Goal: Task Accomplishment & Management: Complete application form

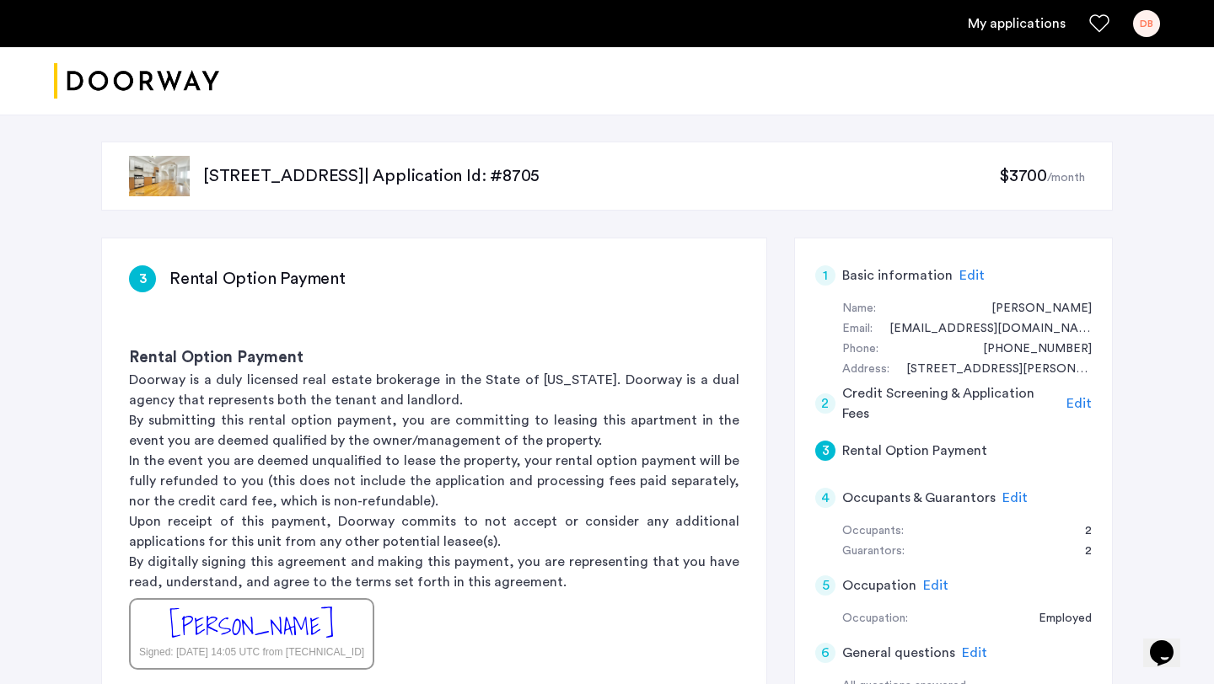
click at [984, 20] on link "My applications" at bounding box center [1017, 23] width 98 height 20
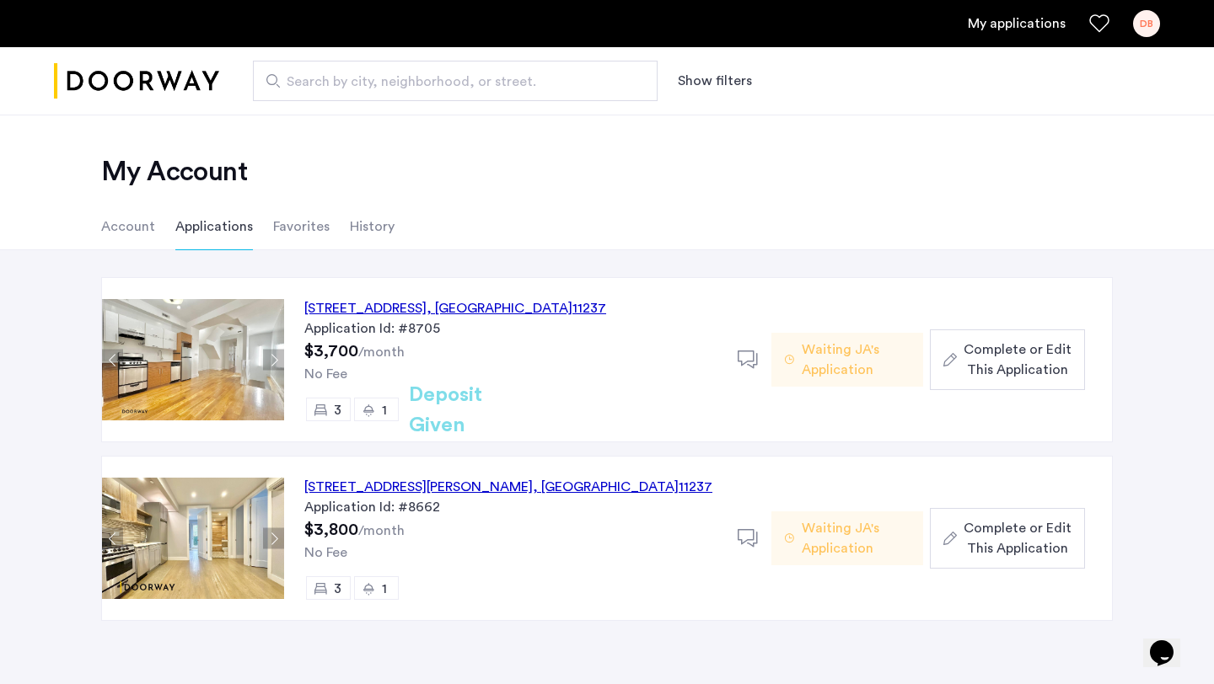
scroll to position [29, 0]
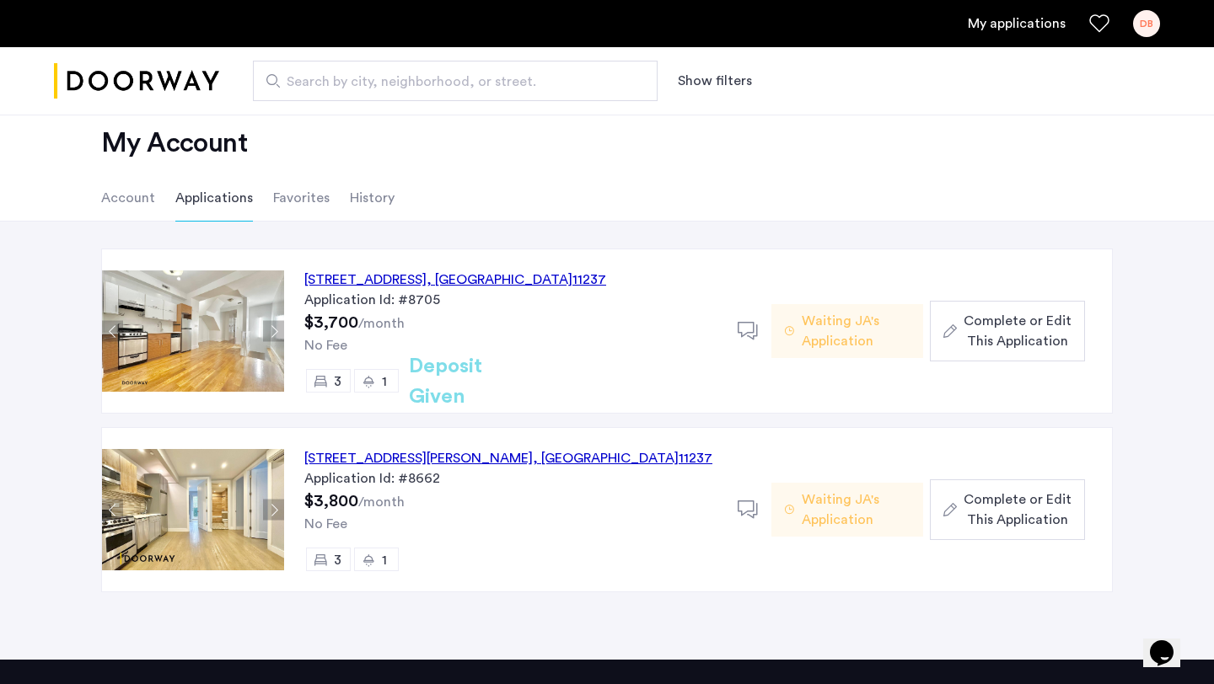
click at [1017, 316] on span "Complete or Edit This Application" at bounding box center [1017, 331] width 108 height 40
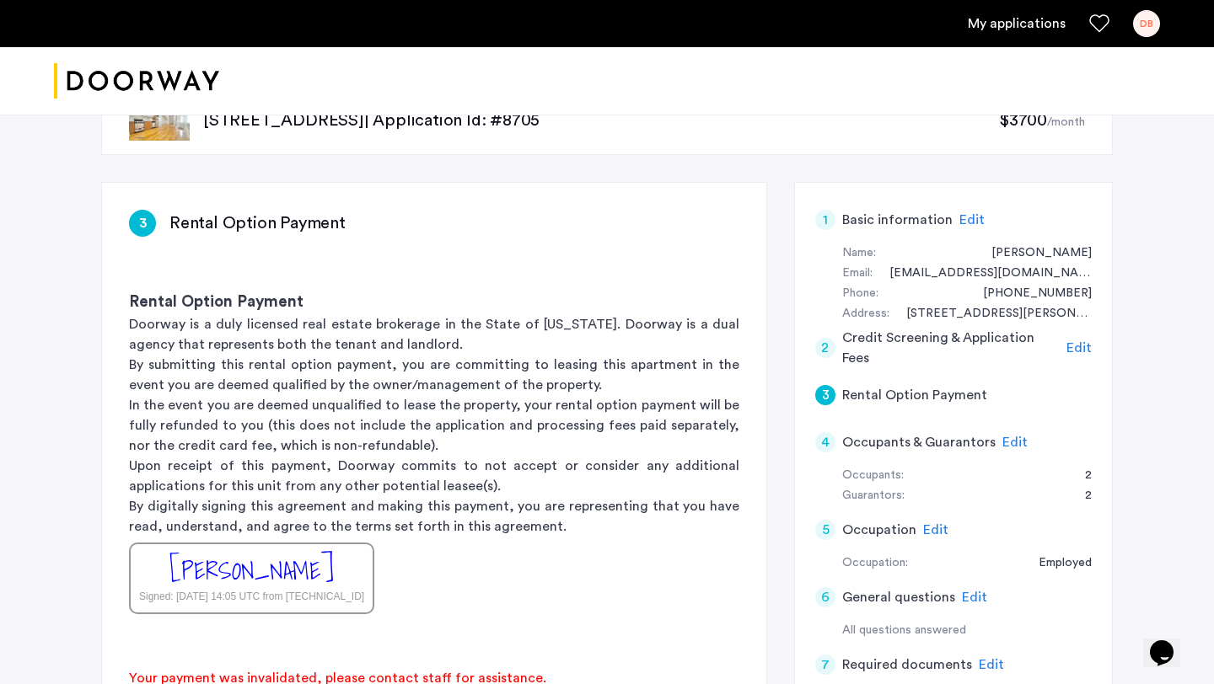
scroll to position [14, 0]
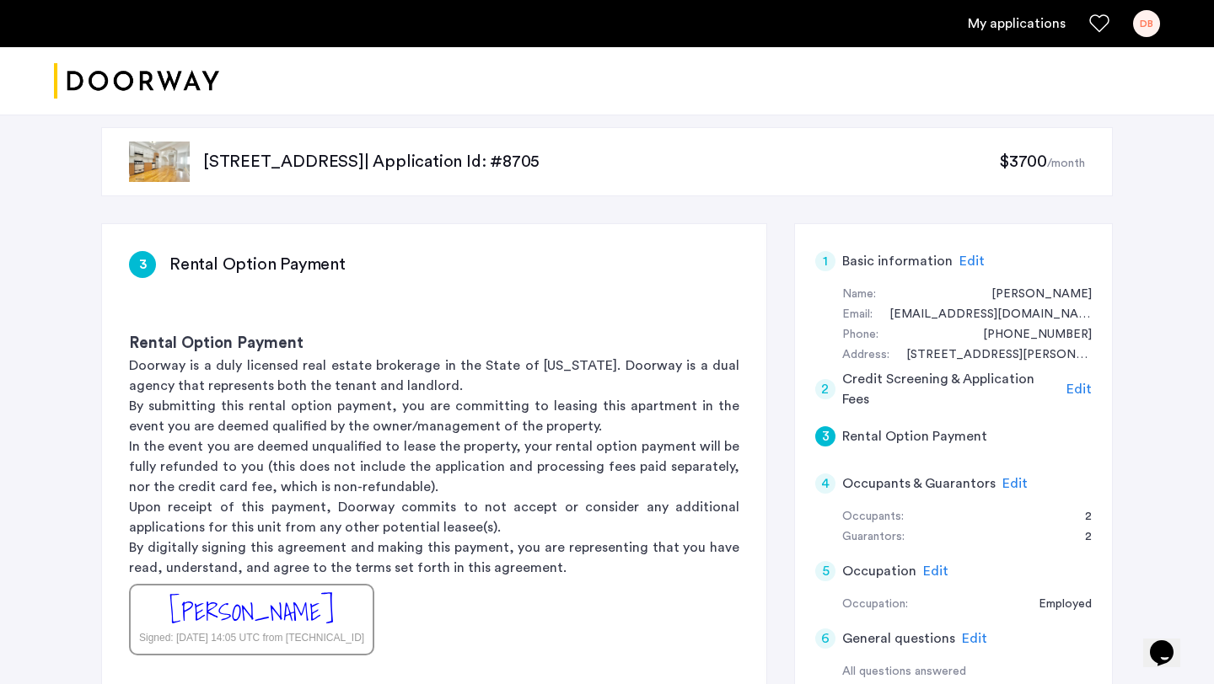
click at [1148, 24] on div "DB" at bounding box center [1146, 23] width 27 height 27
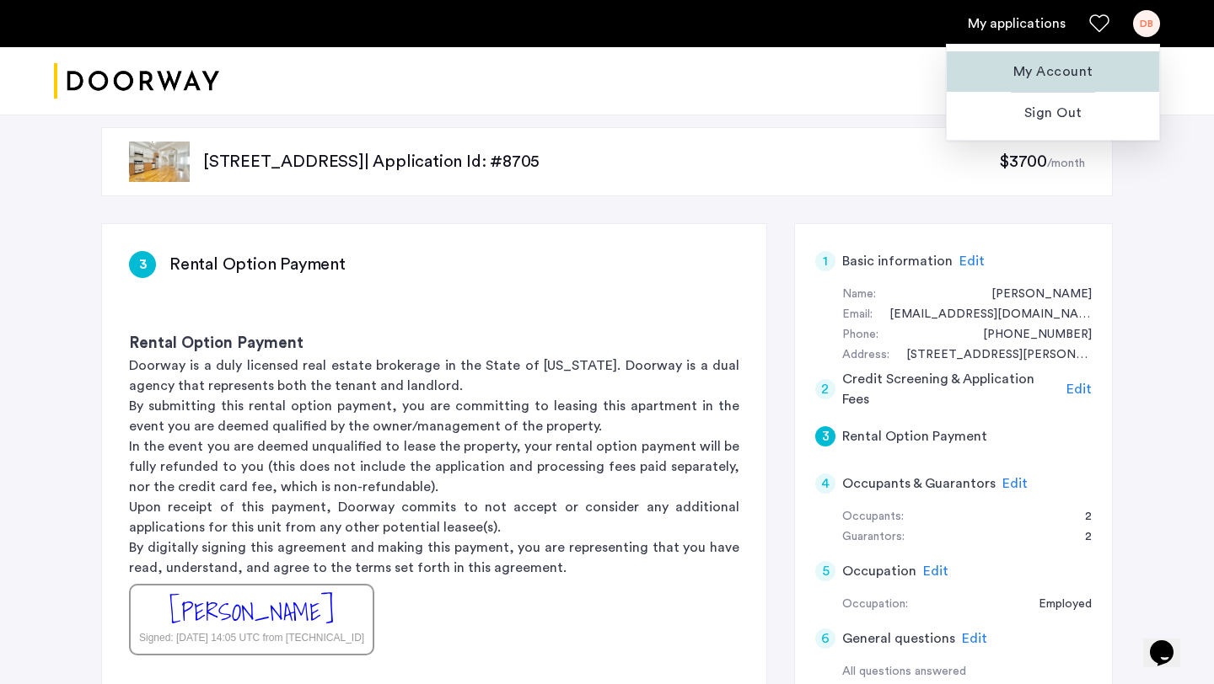
click at [1022, 82] on button "My Account" at bounding box center [1052, 71] width 212 height 40
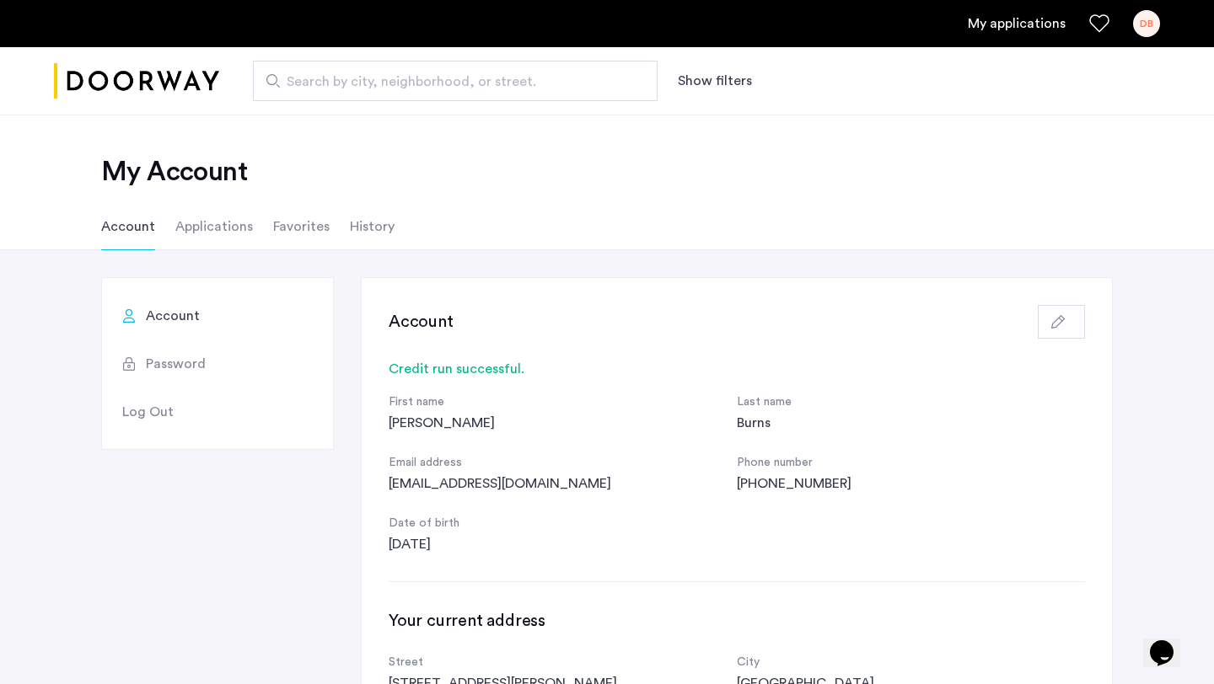
click at [213, 222] on li "Applications" at bounding box center [214, 226] width 78 height 47
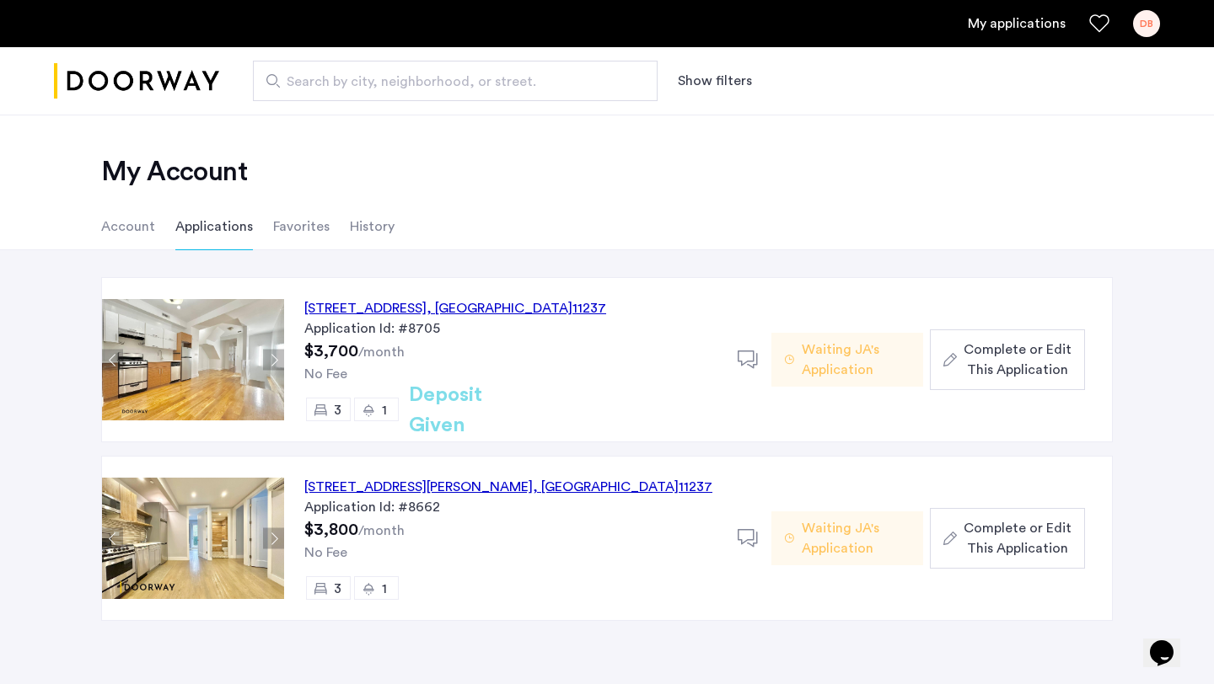
click at [1032, 357] on span "Complete or Edit This Application" at bounding box center [1017, 360] width 108 height 40
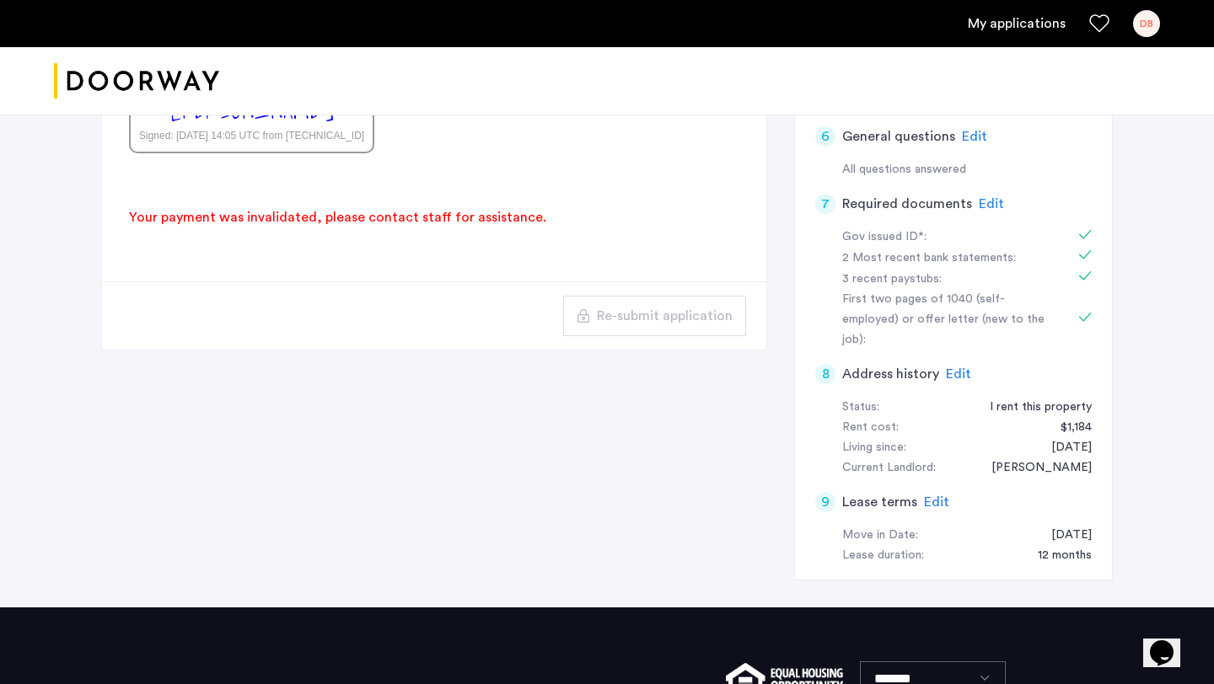
scroll to position [465, 0]
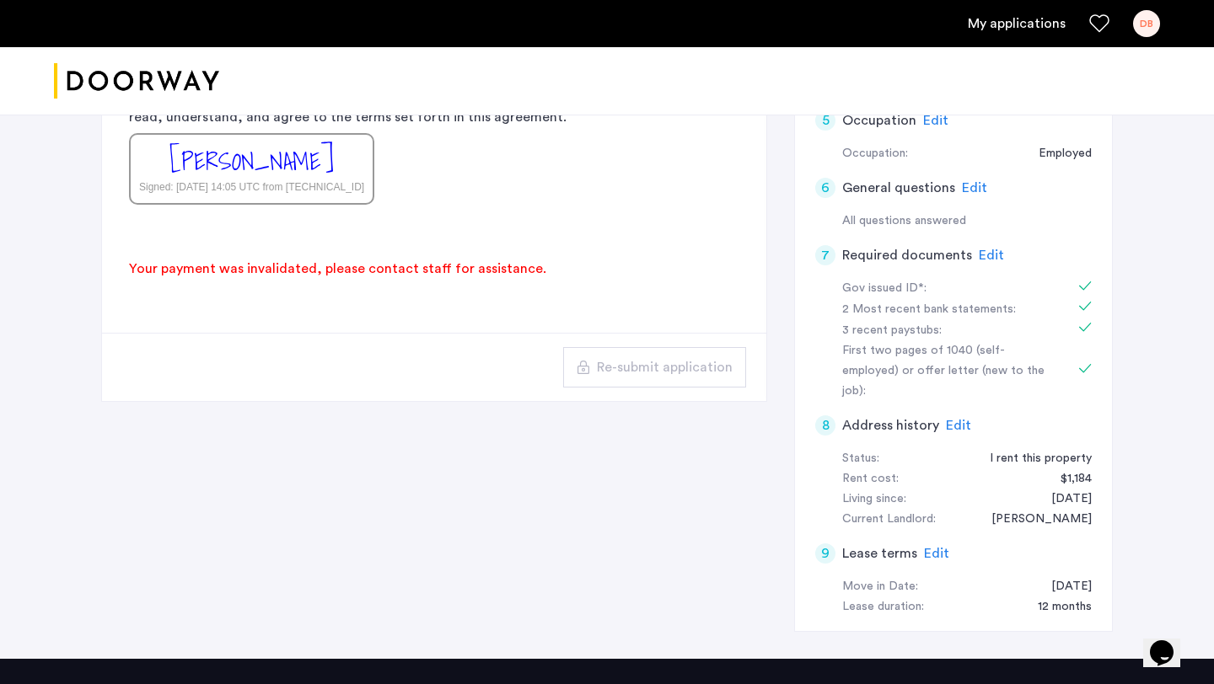
click at [925, 547] on span "Edit" at bounding box center [936, 553] width 25 height 13
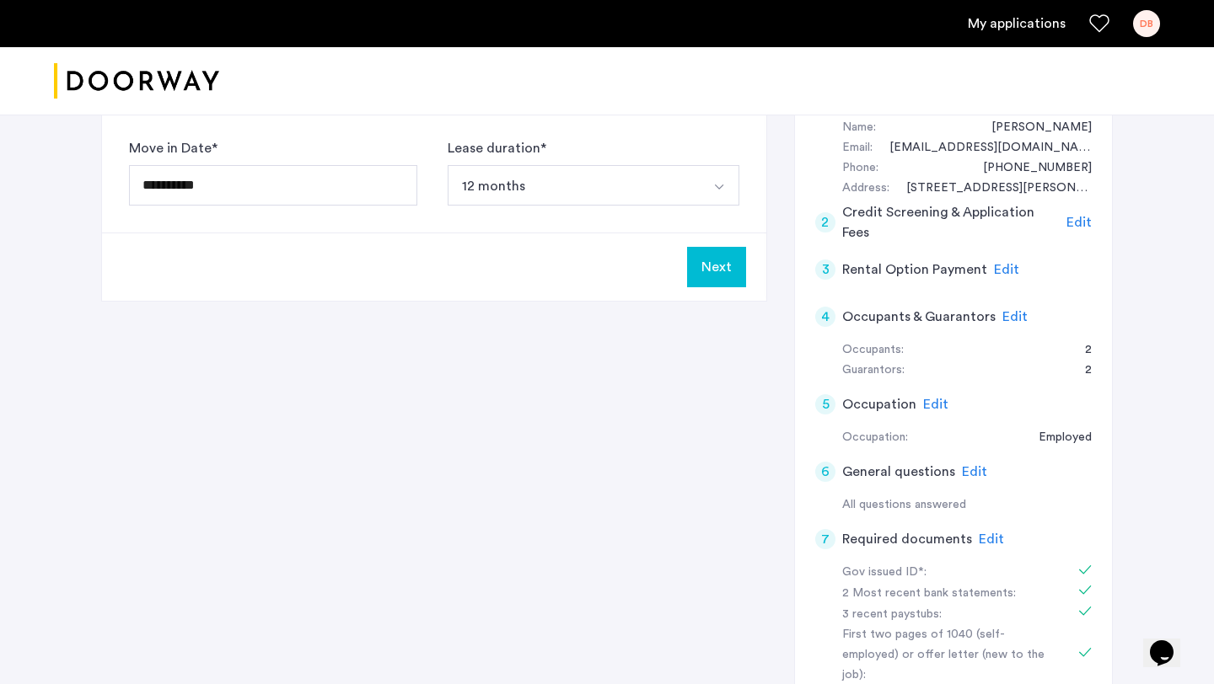
scroll to position [177, 0]
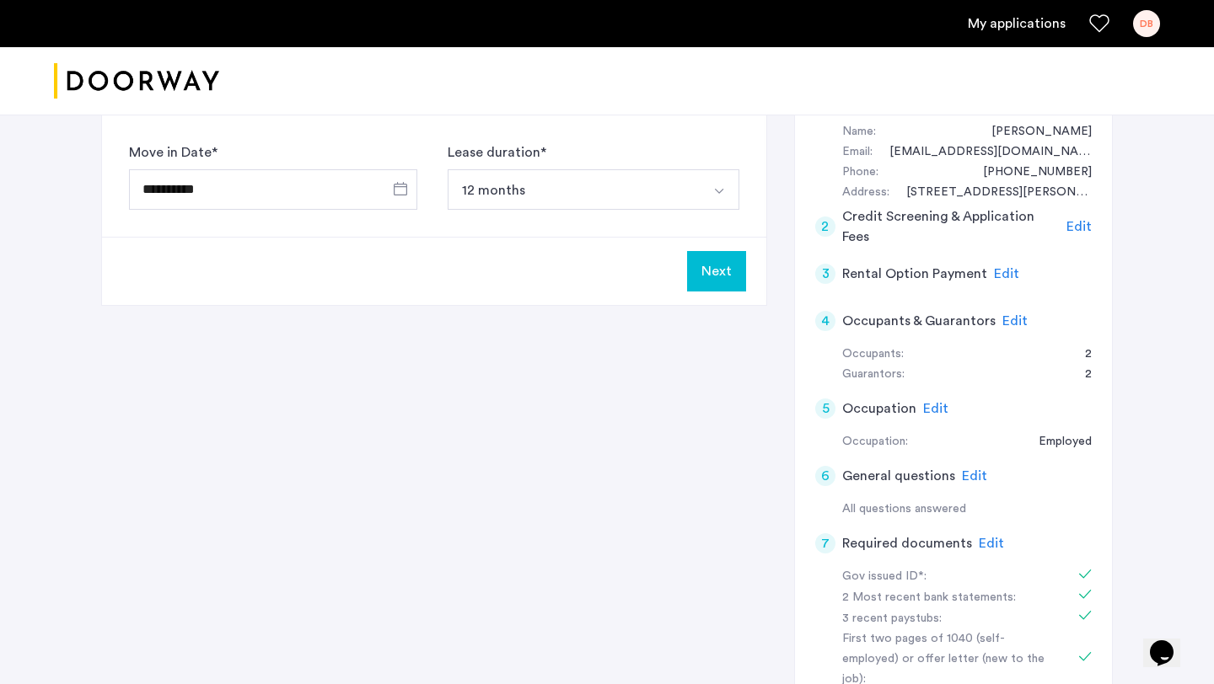
click at [731, 255] on button "Next" at bounding box center [716, 271] width 59 height 40
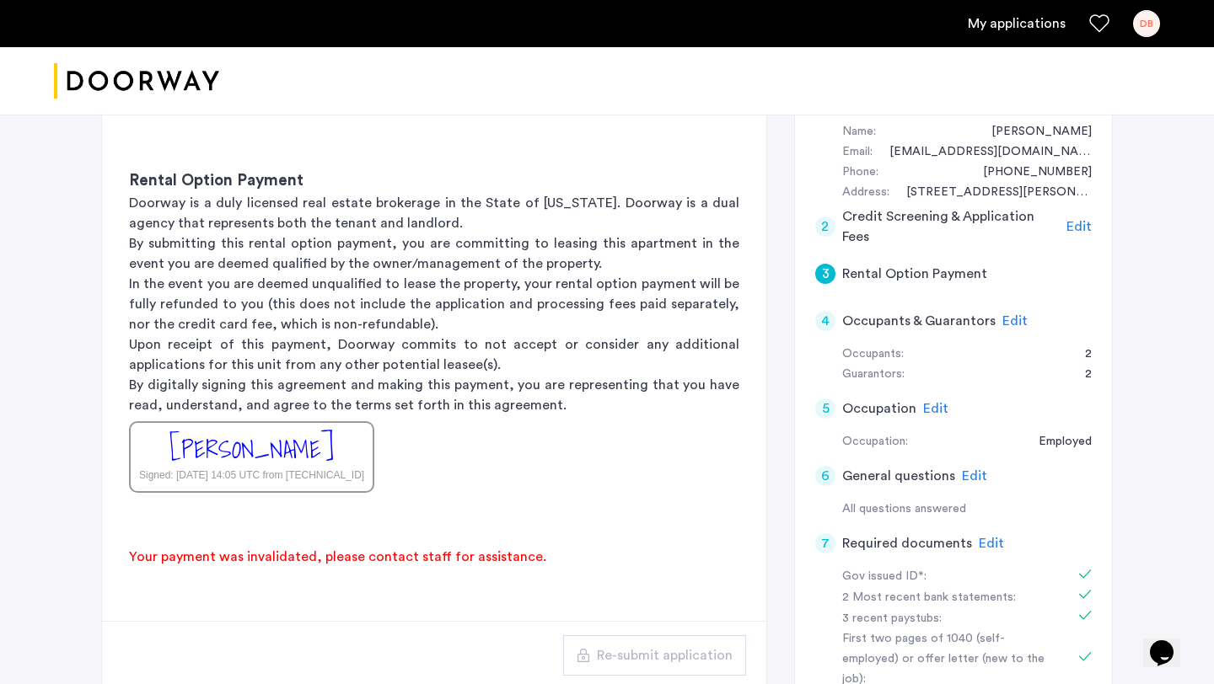
scroll to position [0, 0]
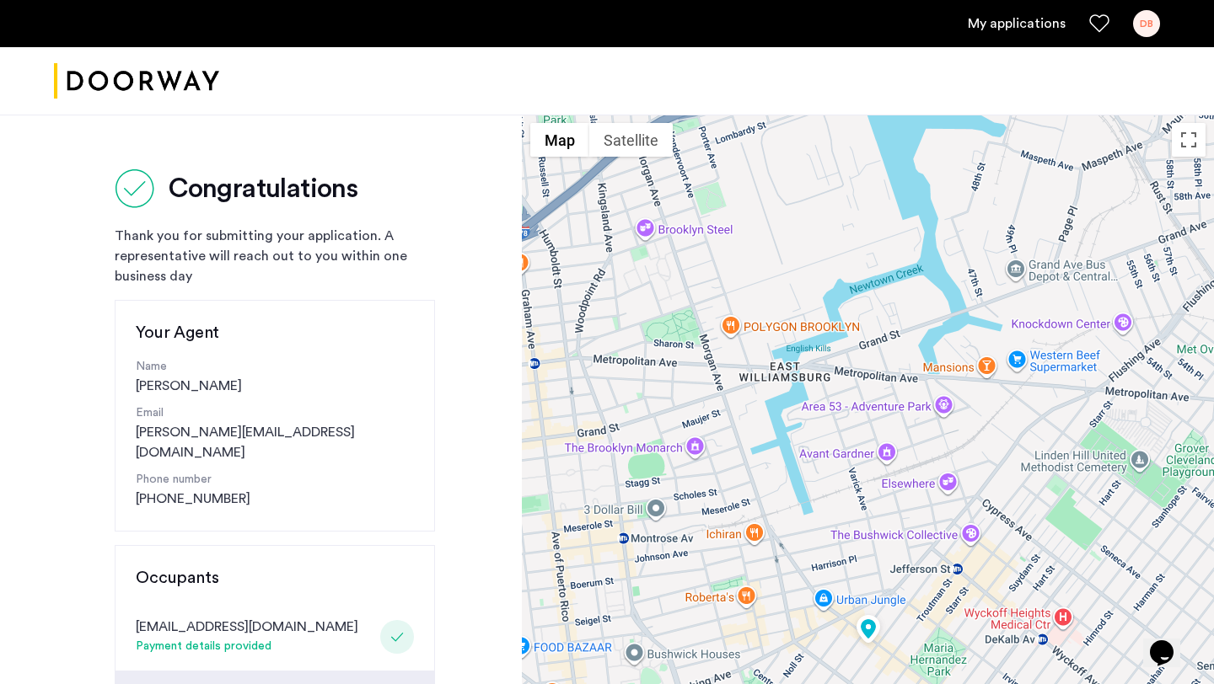
click at [978, 21] on link "My applications" at bounding box center [1017, 23] width 98 height 20
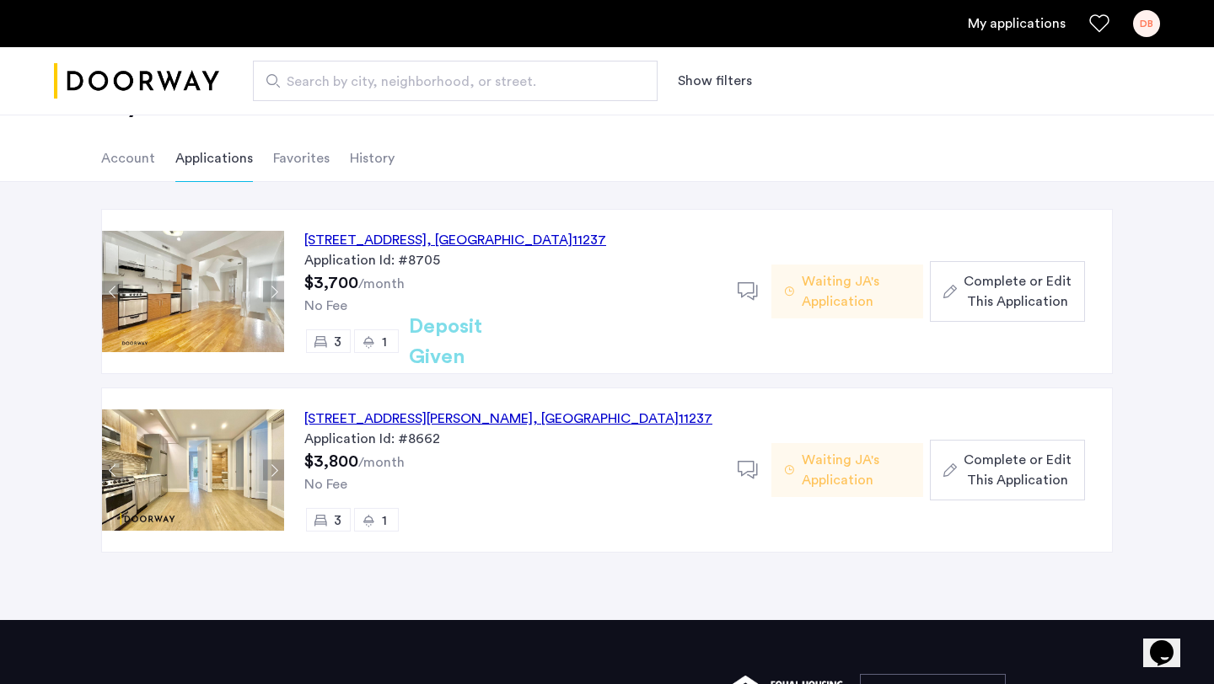
scroll to position [73, 0]
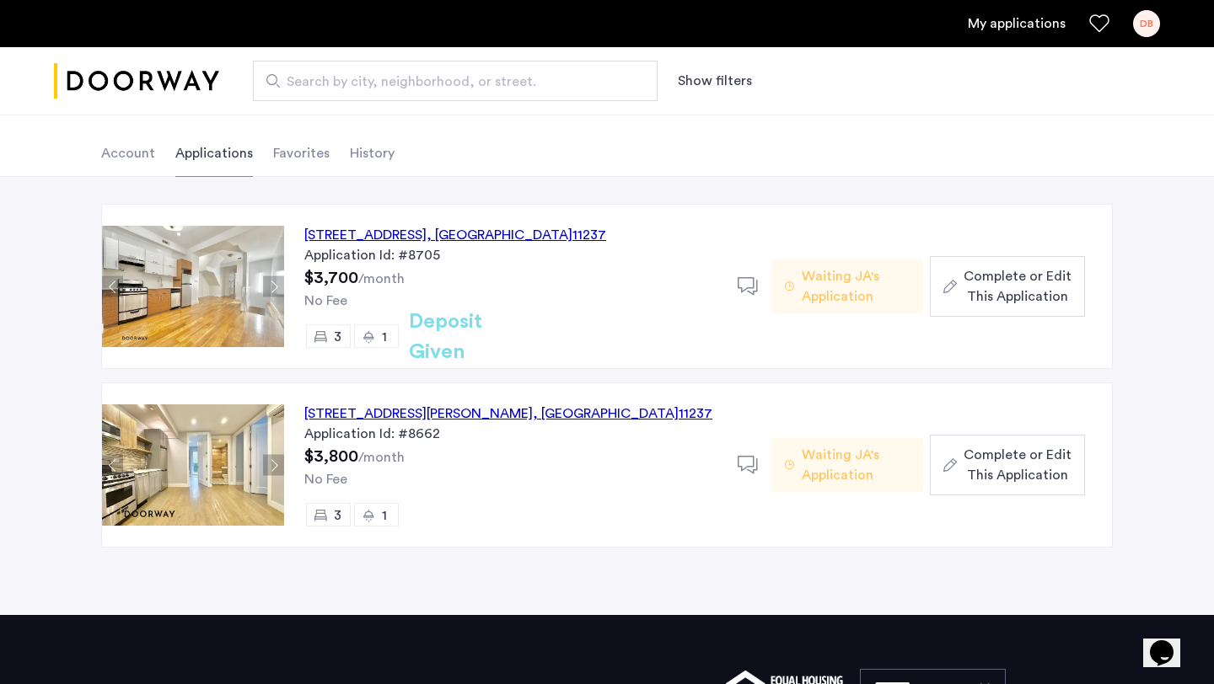
click at [1000, 305] on span "Complete or Edit This Application" at bounding box center [1017, 286] width 108 height 40
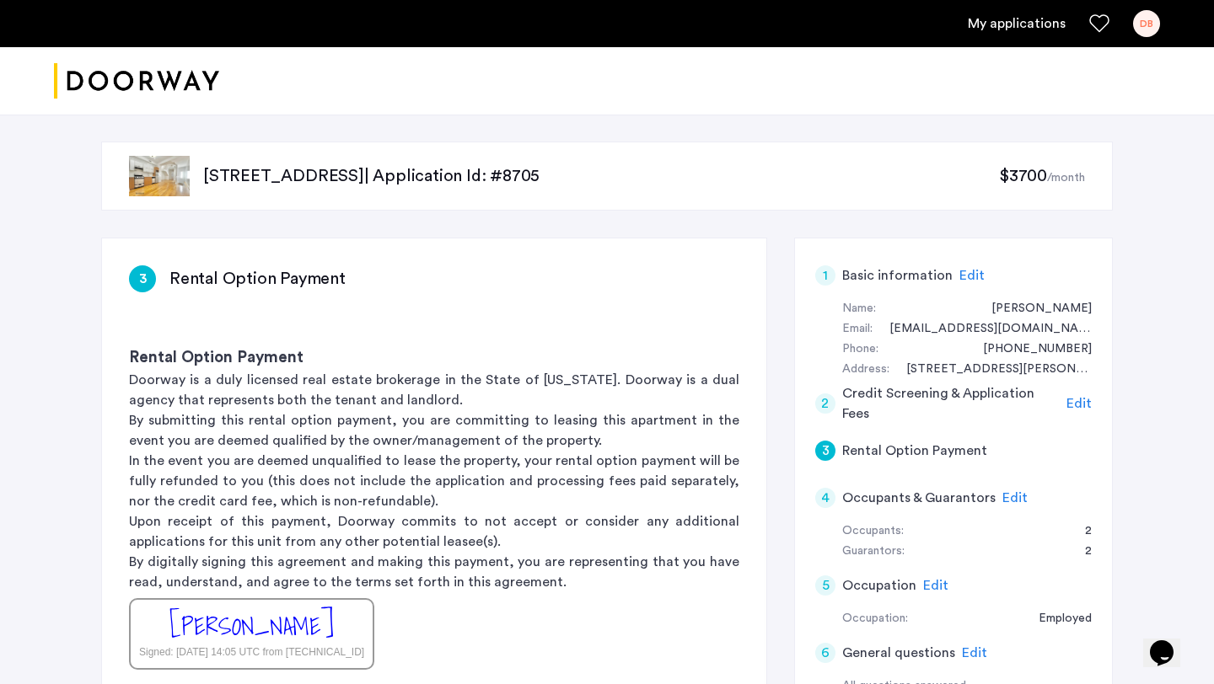
click at [981, 28] on link "My applications" at bounding box center [1017, 23] width 98 height 20
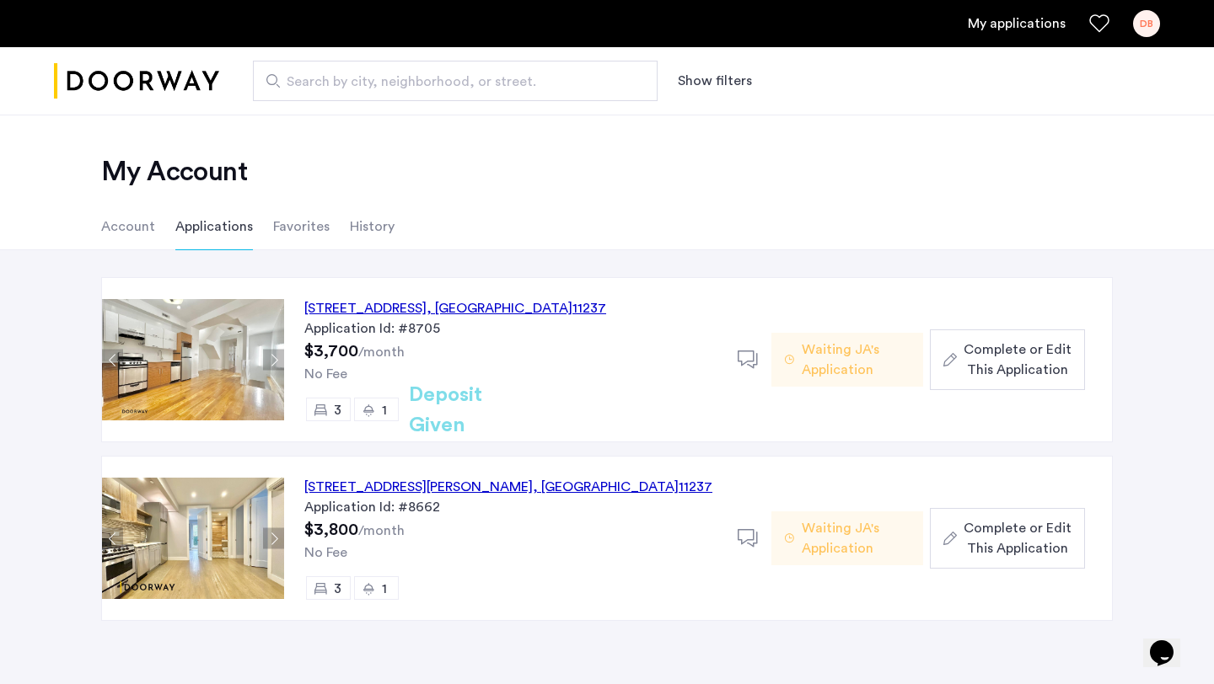
click at [1011, 351] on span "Complete or Edit This Application" at bounding box center [1017, 360] width 108 height 40
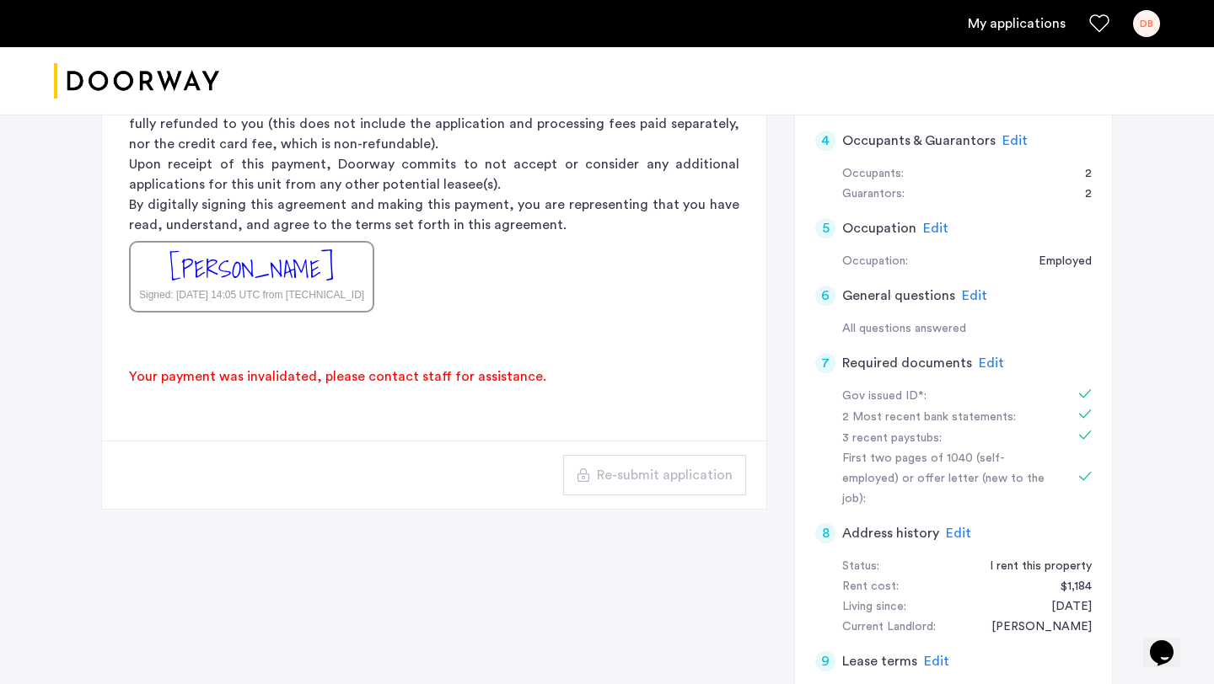
scroll to position [377, 0]
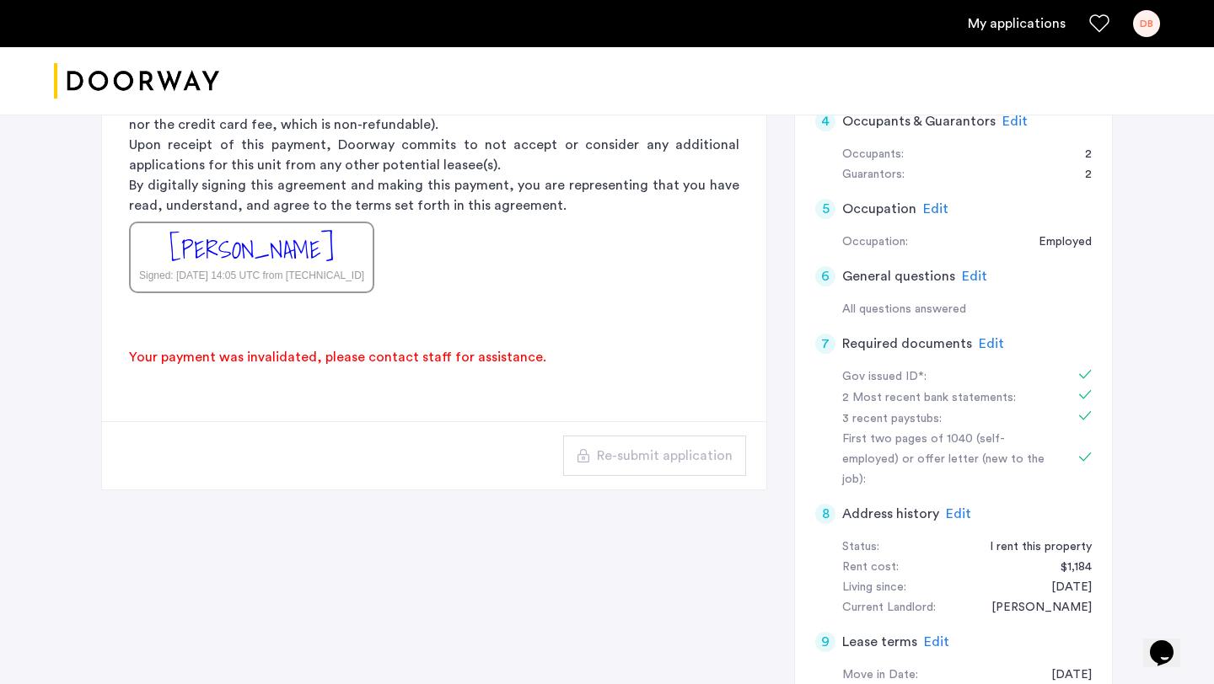
click at [945, 621] on div "9 Lease terms Edit" at bounding box center [953, 642] width 276 height 47
click at [936, 635] on span "Edit" at bounding box center [936, 641] width 25 height 13
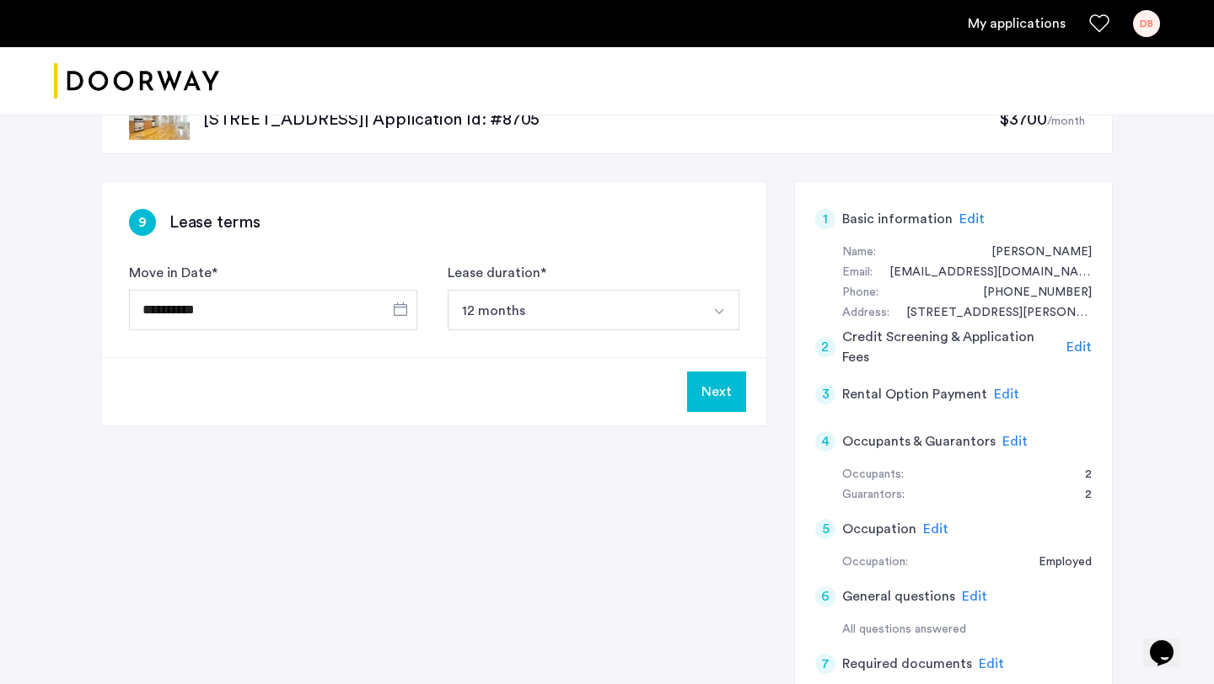
scroll to position [0, 0]
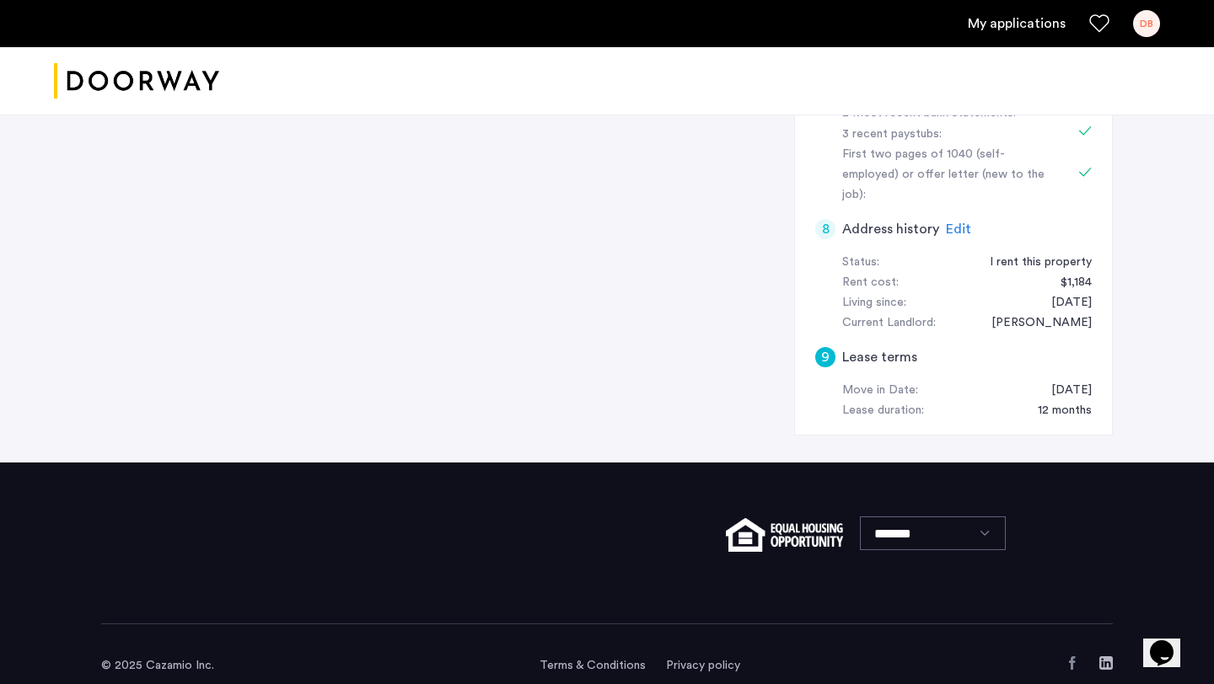
drag, startPoint x: 1213, startPoint y: 587, endPoint x: 1086, endPoint y: 587, distance: 127.3
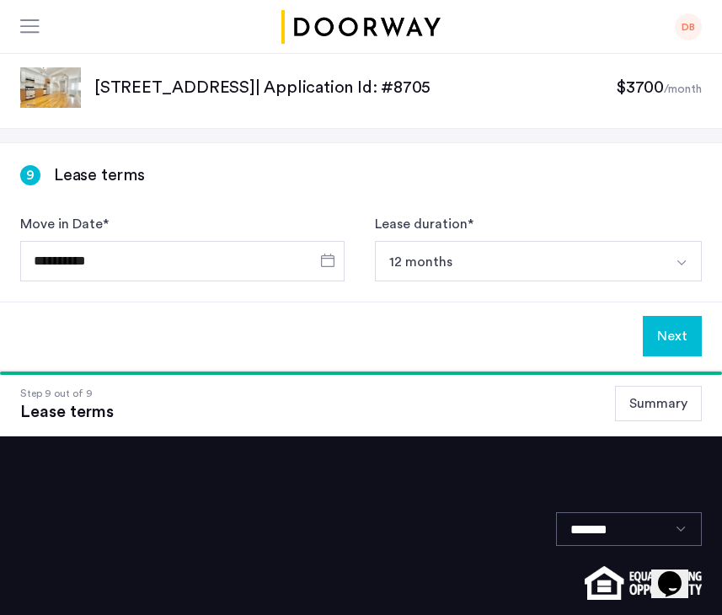
click at [661, 411] on button "Summary" at bounding box center [658, 403] width 87 height 35
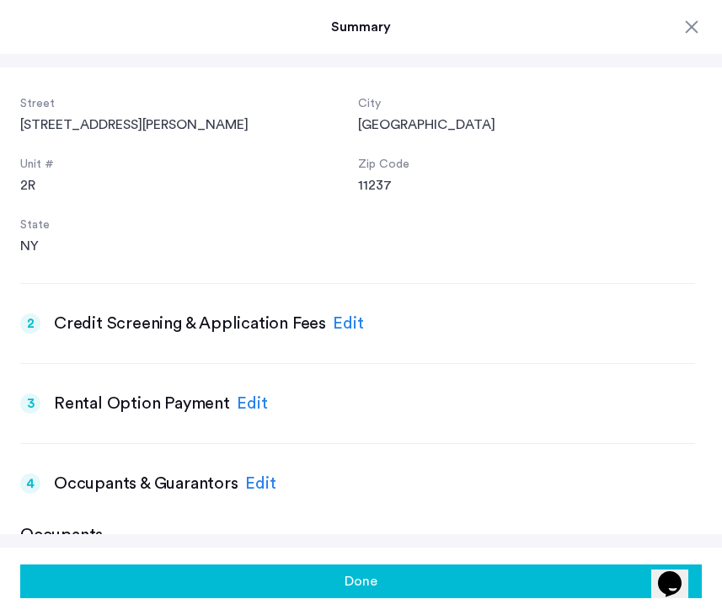
scroll to position [308, 0]
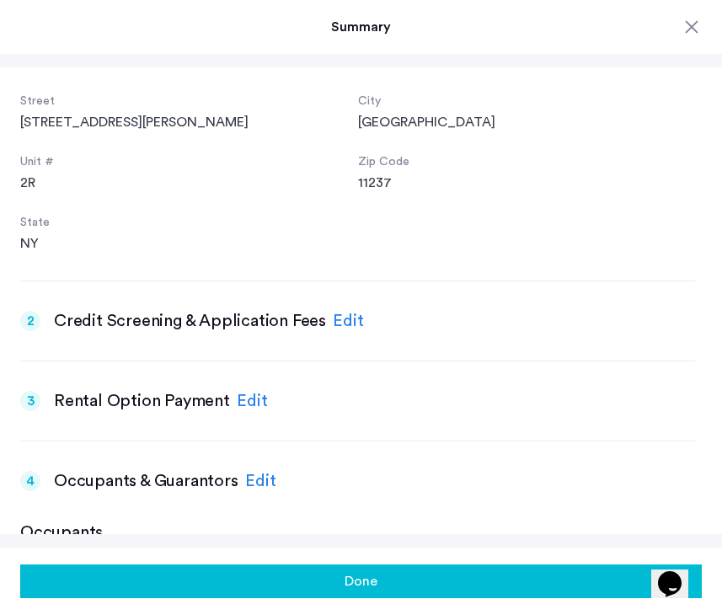
click at [348, 316] on div "Edit" at bounding box center [348, 320] width 31 height 25
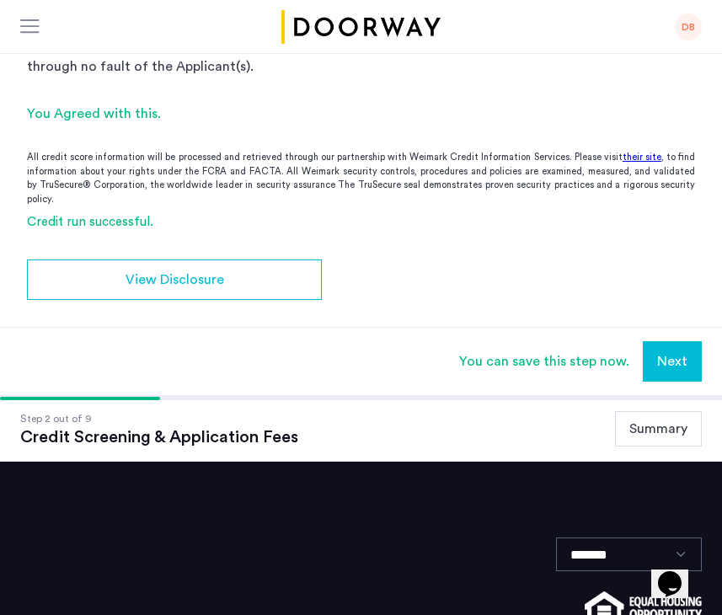
scroll to position [240, 0]
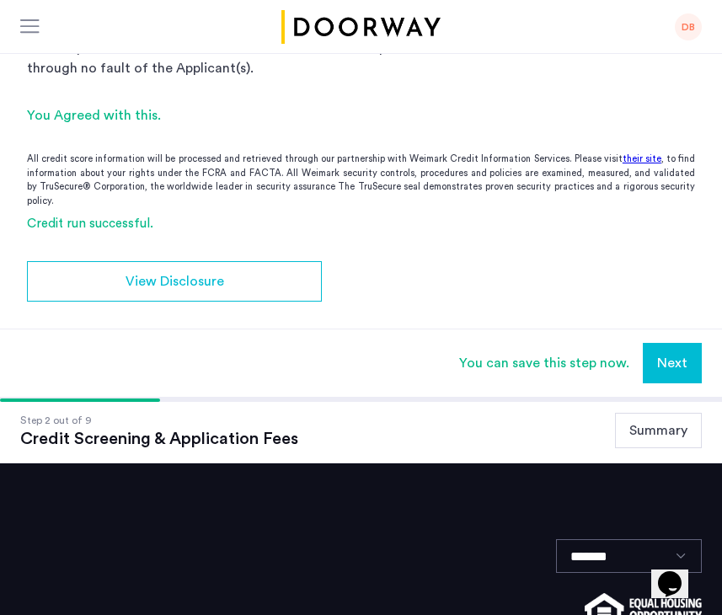
click at [642, 421] on button "Summary" at bounding box center [658, 430] width 87 height 35
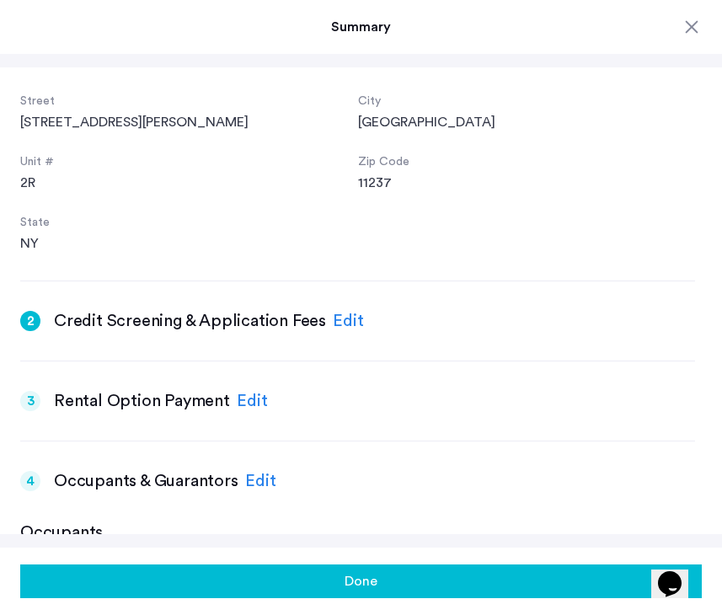
click at [253, 401] on div "Edit" at bounding box center [252, 401] width 31 height 25
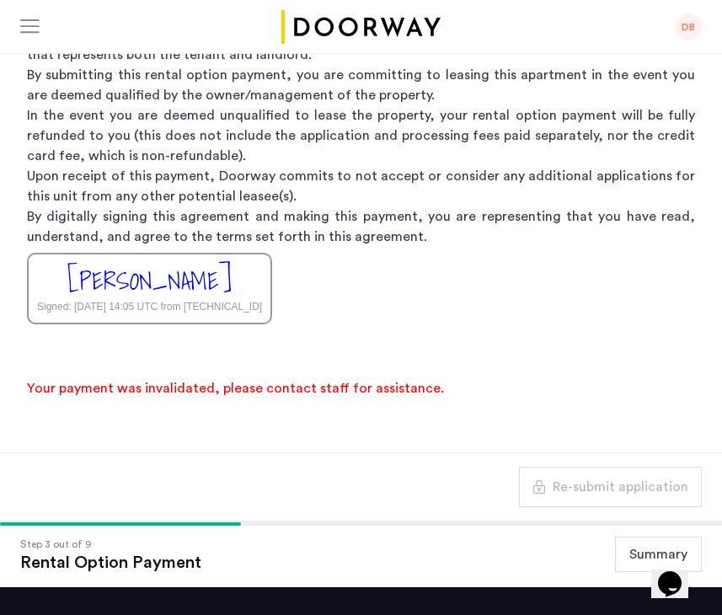
click at [625, 557] on button "Summary" at bounding box center [658, 554] width 87 height 35
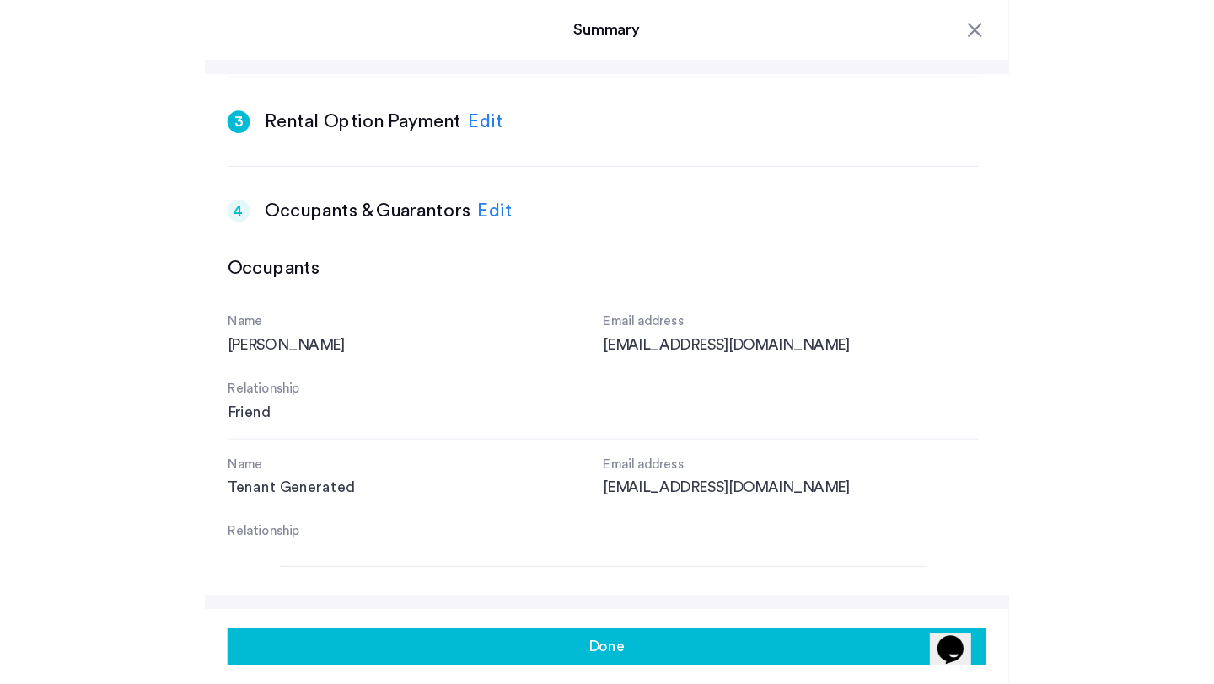
scroll to position [0, 0]
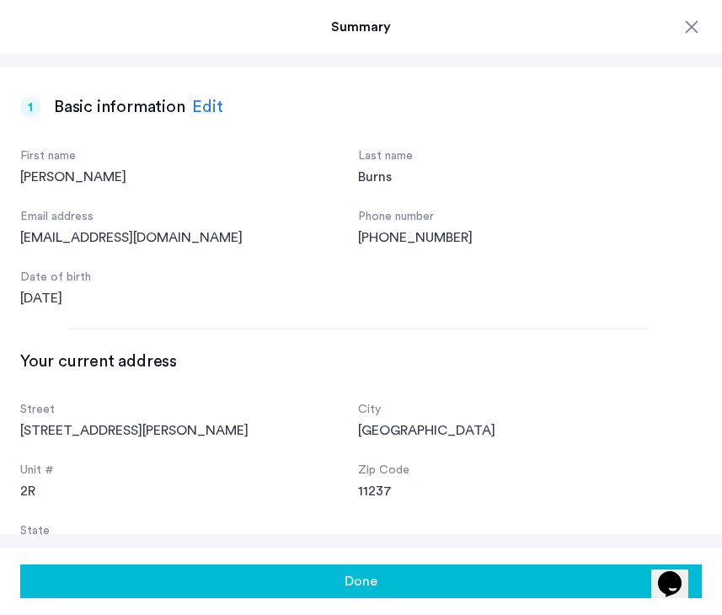
click at [689, 24] on div at bounding box center [692, 27] width 20 height 20
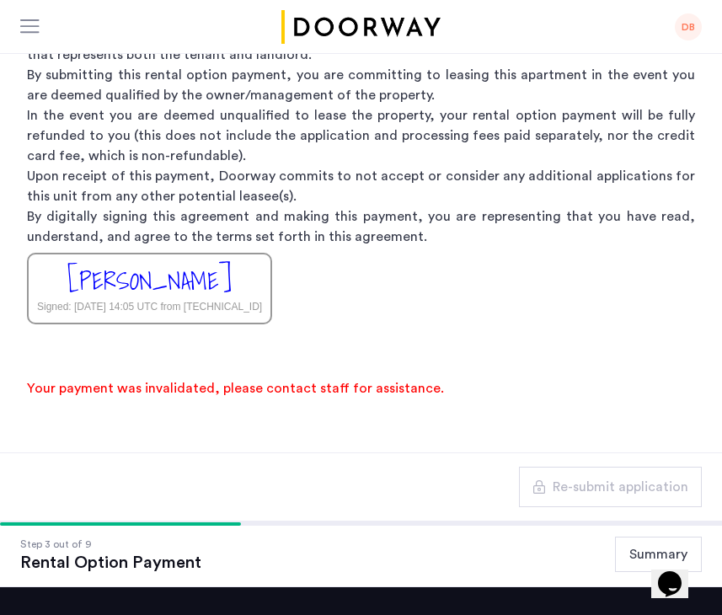
click at [686, 23] on div "DB" at bounding box center [688, 26] width 27 height 27
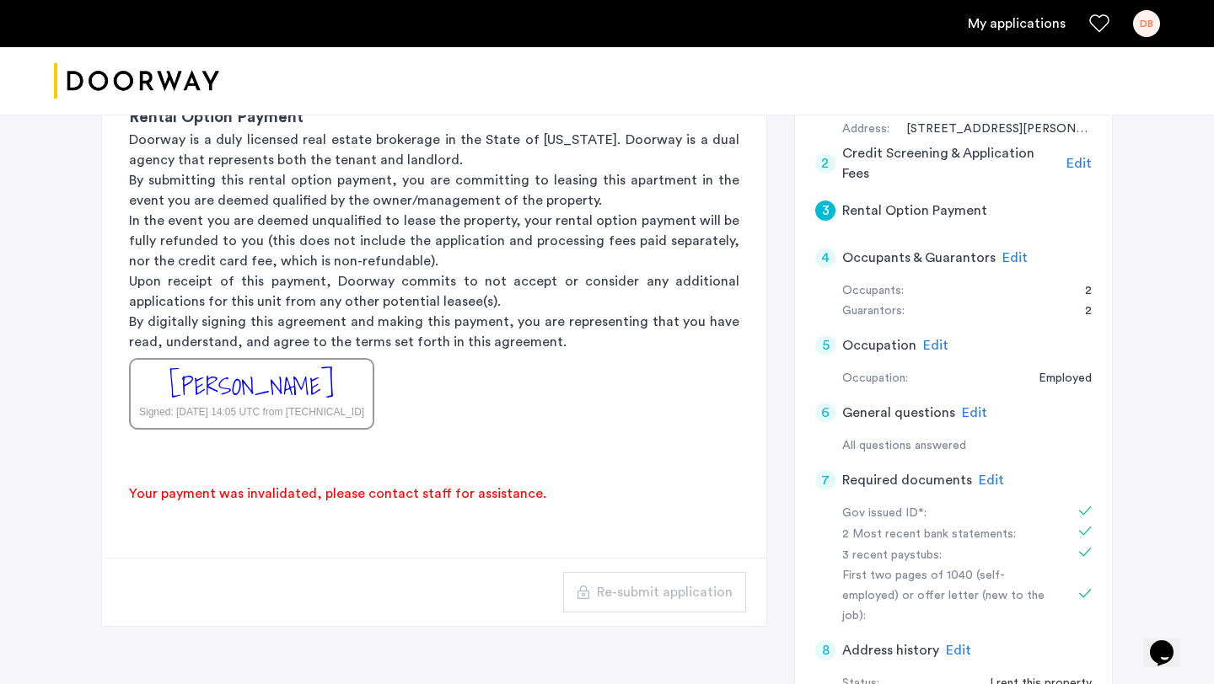
click at [1149, 21] on div "DB" at bounding box center [1146, 23] width 27 height 27
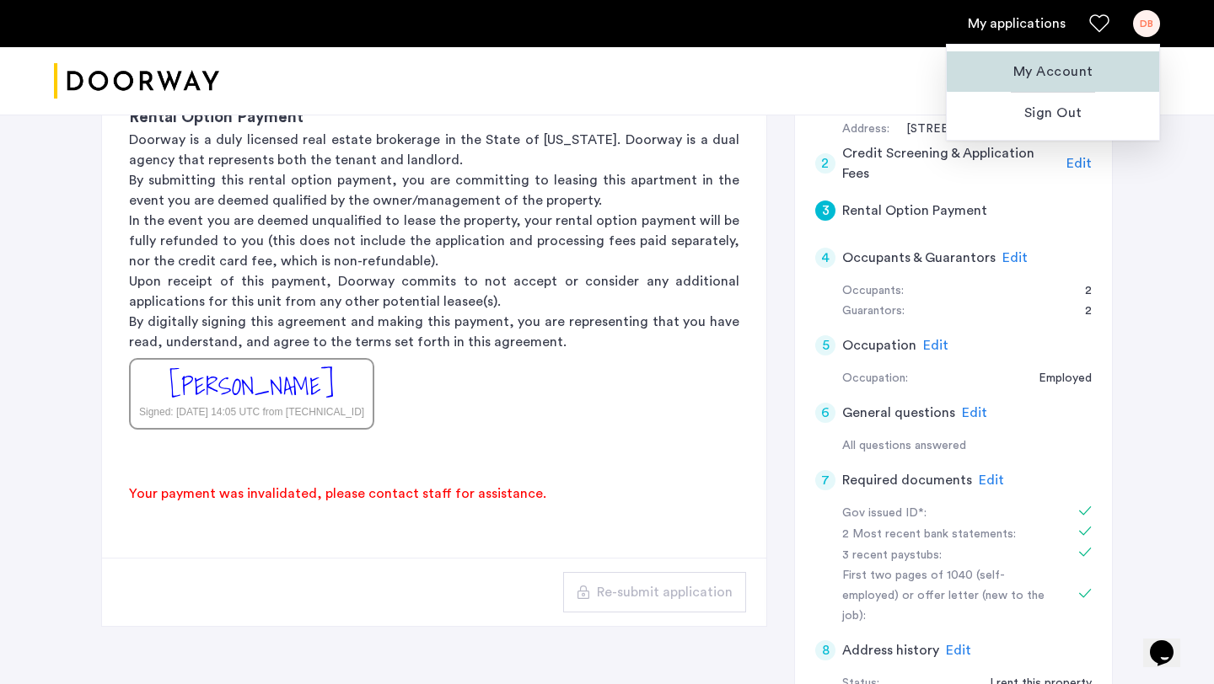
click at [1073, 70] on span "My Account" at bounding box center [1052, 72] width 185 height 20
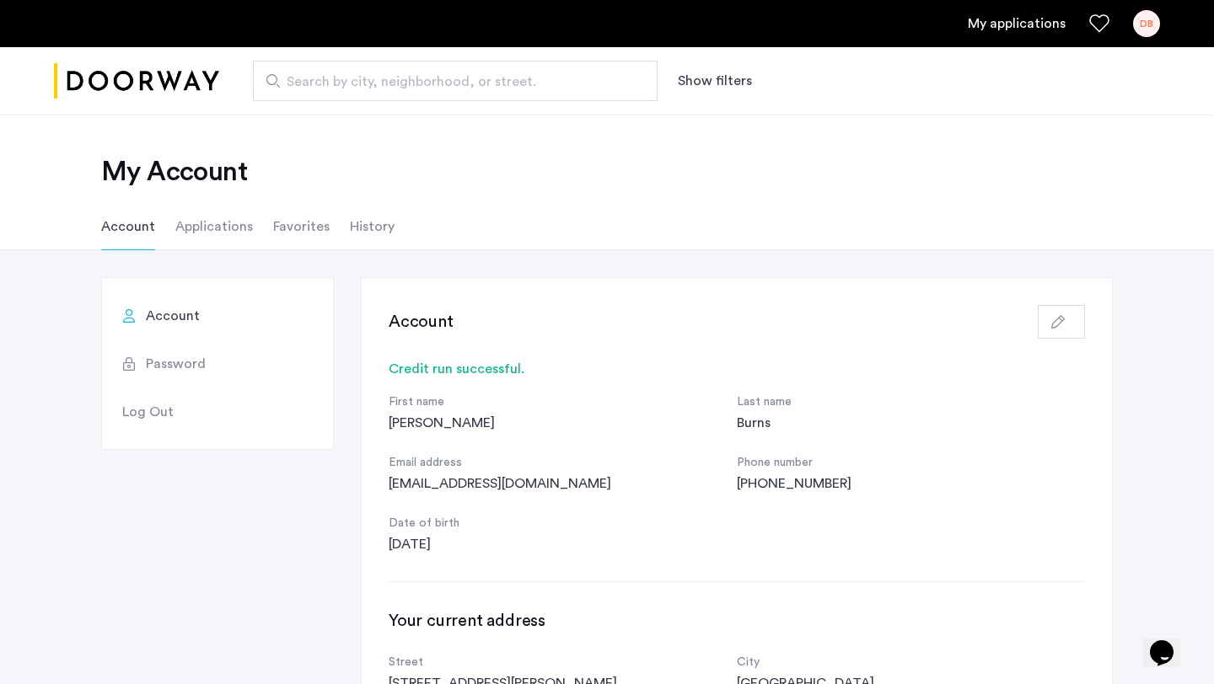
click at [224, 238] on li "Applications" at bounding box center [214, 226] width 78 height 47
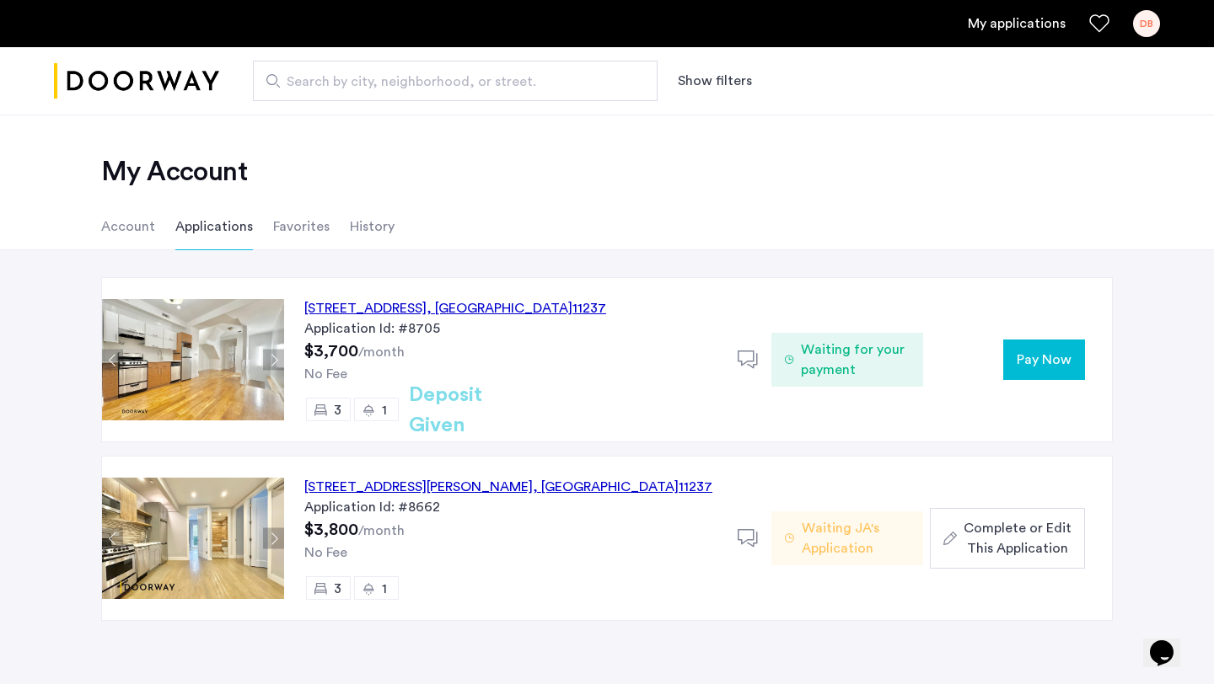
click at [1028, 350] on span "Pay Now" at bounding box center [1043, 360] width 55 height 20
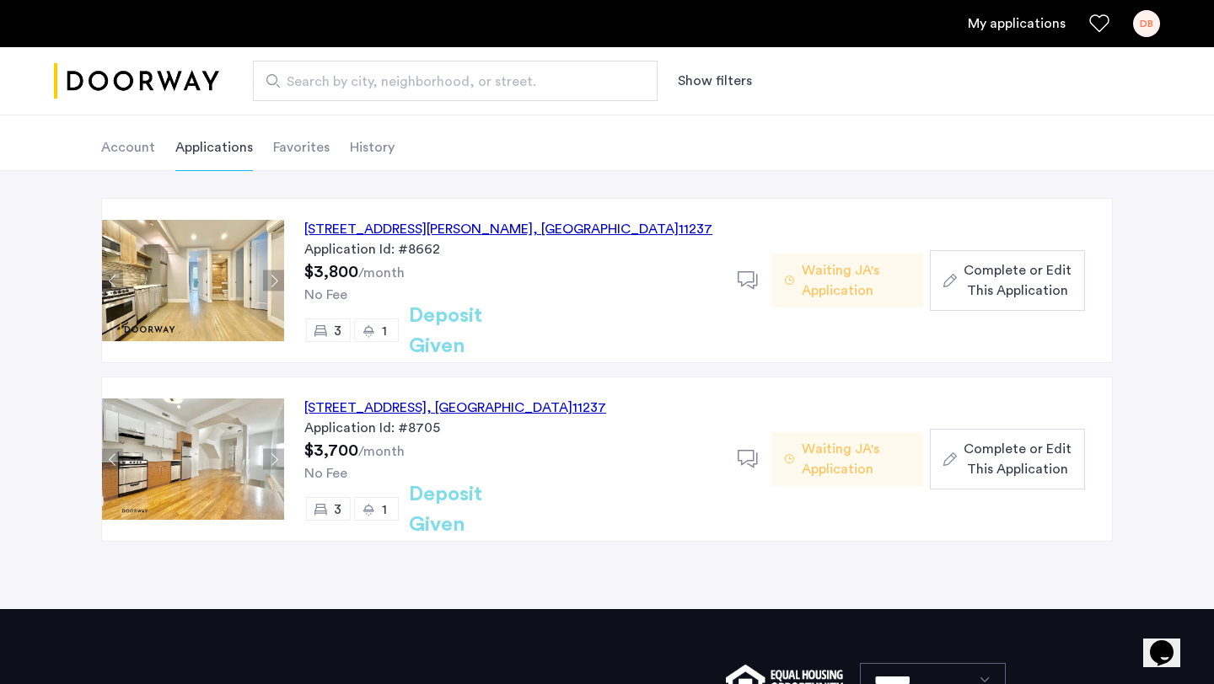
scroll to position [80, 0]
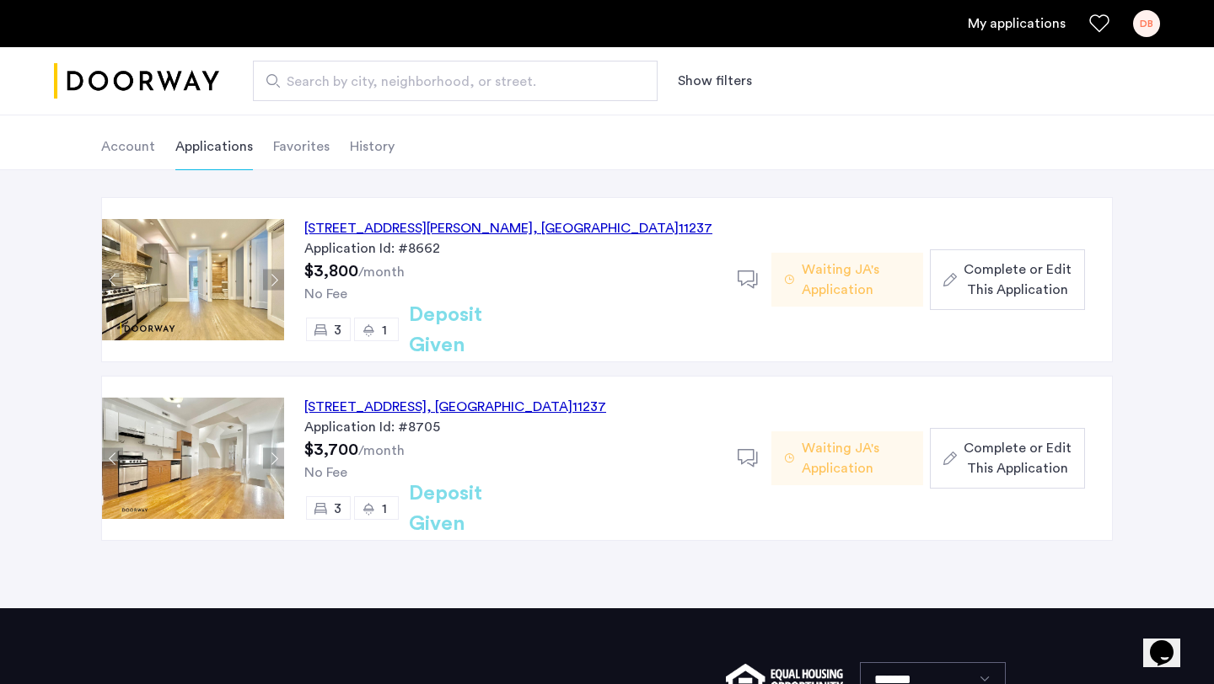
click at [1016, 445] on span "Complete or Edit This Application" at bounding box center [1017, 458] width 108 height 40
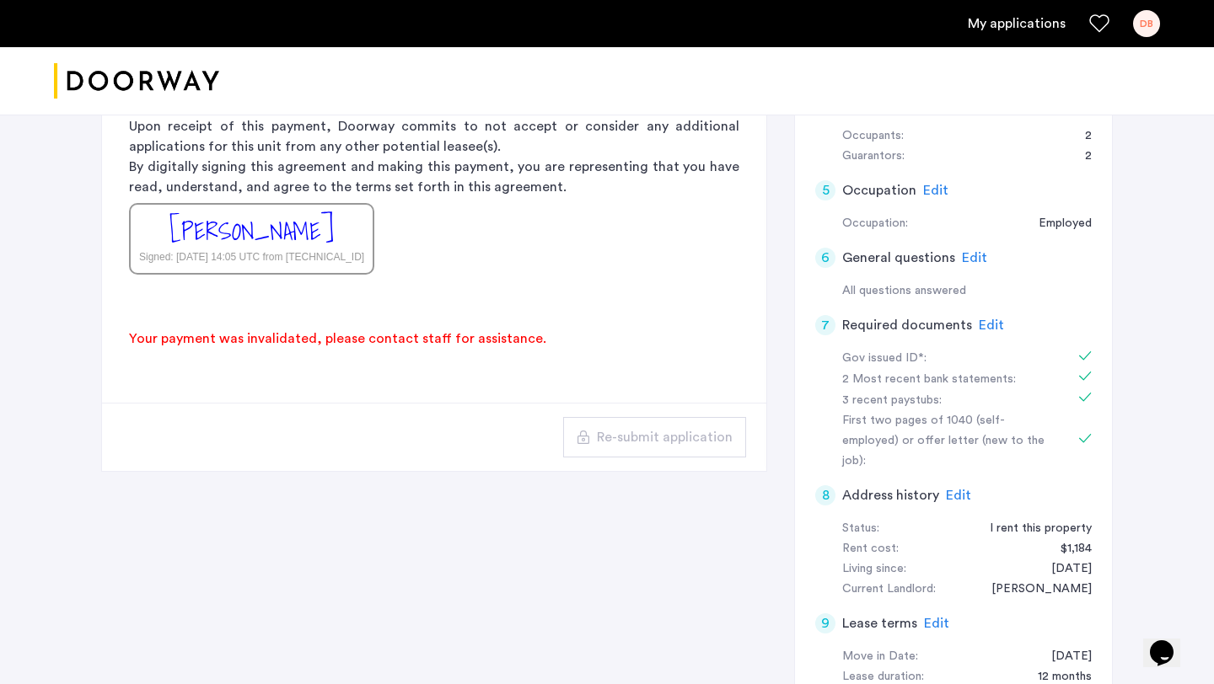
scroll to position [419, 0]
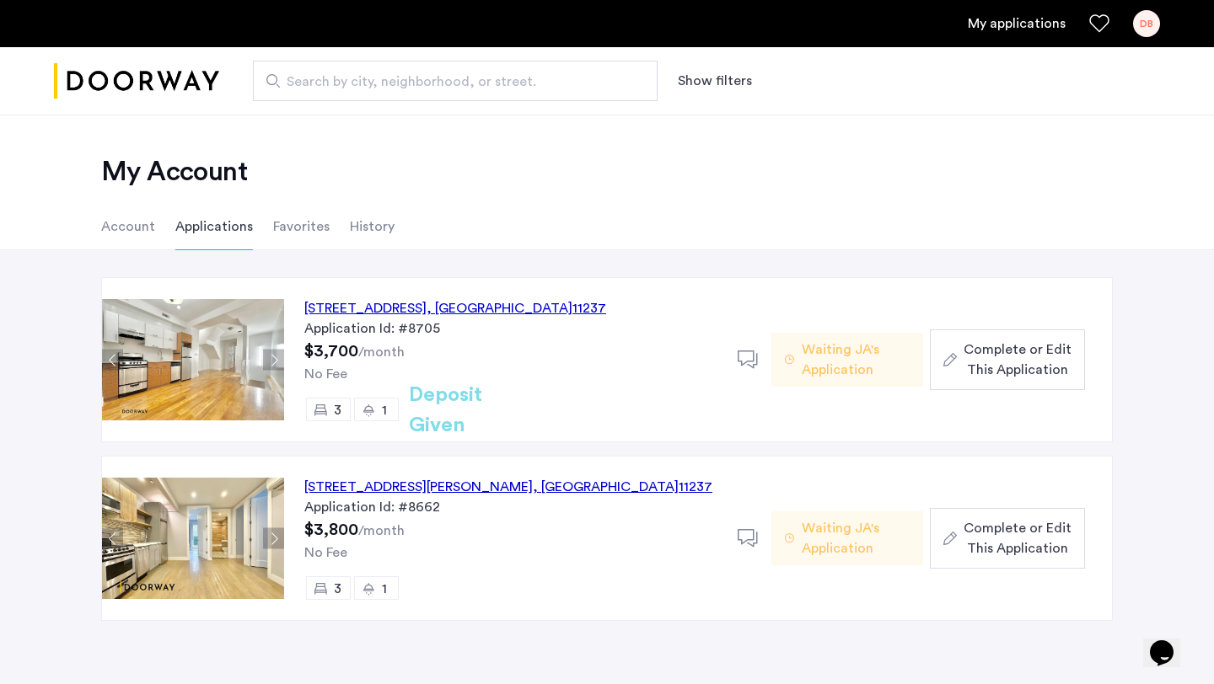
click at [1027, 537] on span "Complete or Edit This Application" at bounding box center [1017, 538] width 108 height 40
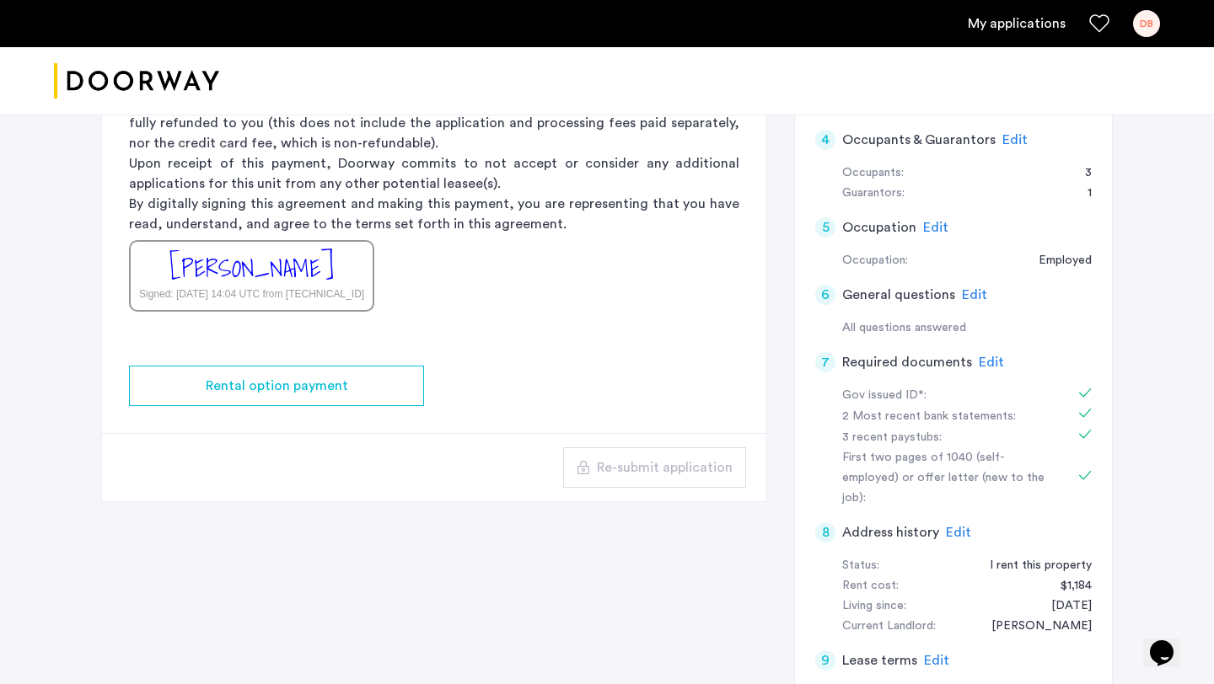
scroll to position [362, 0]
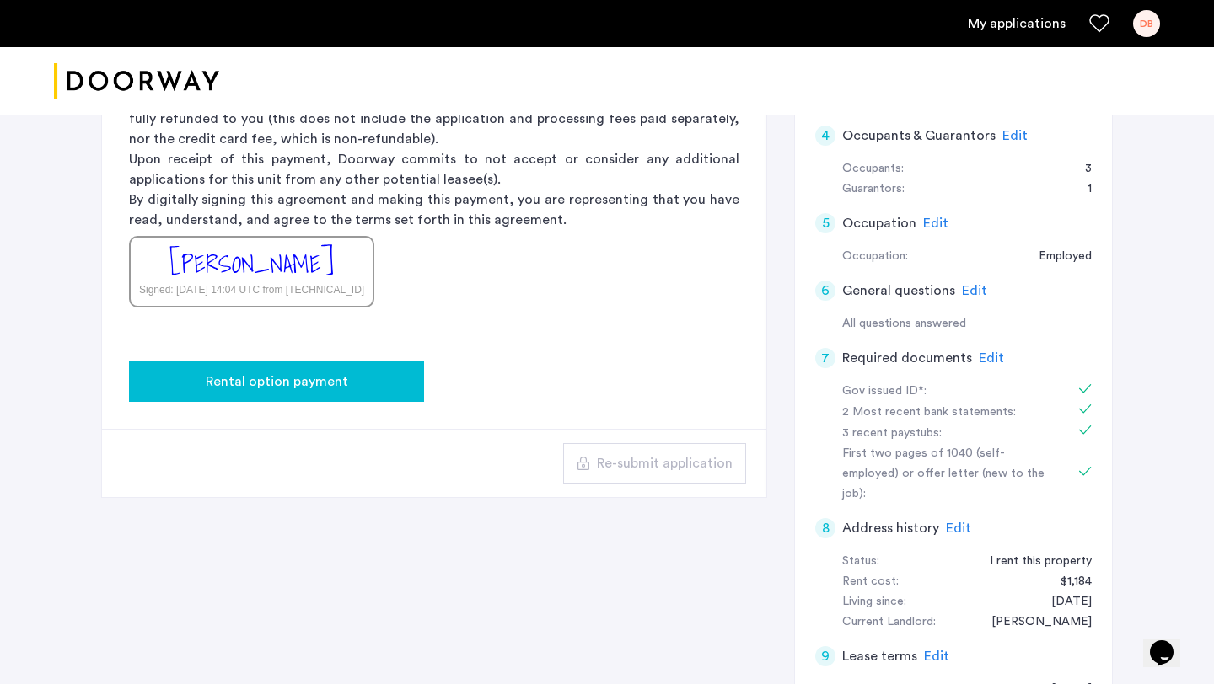
click at [300, 385] on span "Rental option payment" at bounding box center [277, 382] width 142 height 20
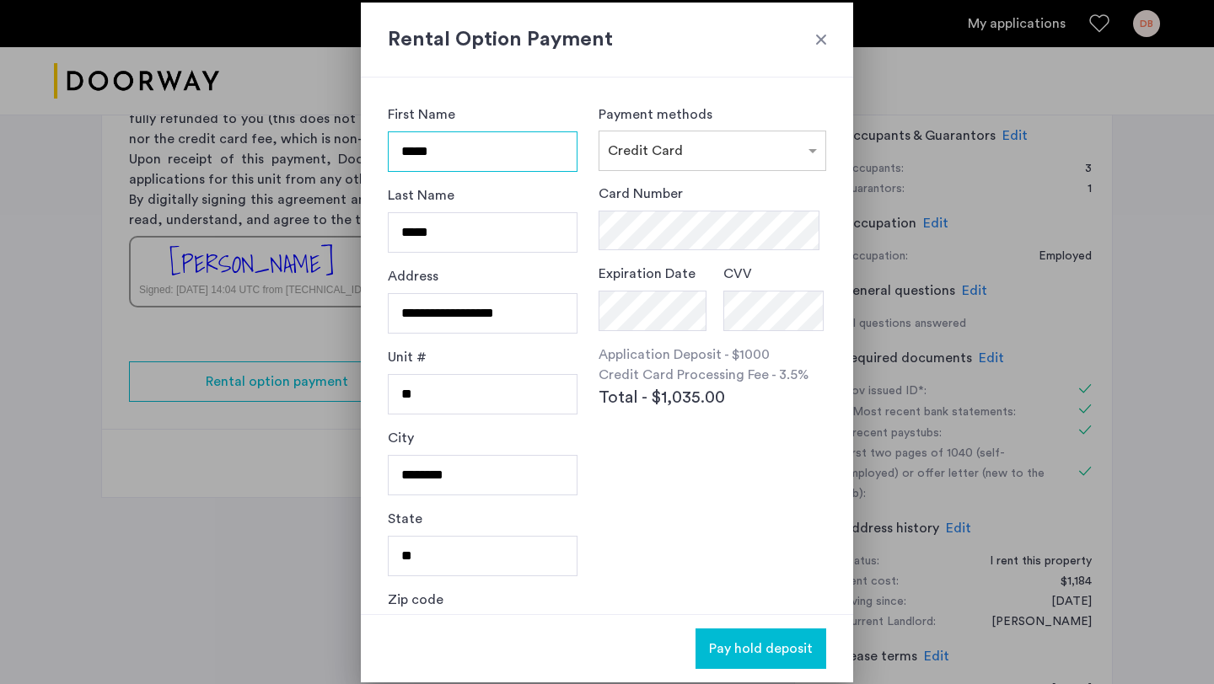
scroll to position [56, 0]
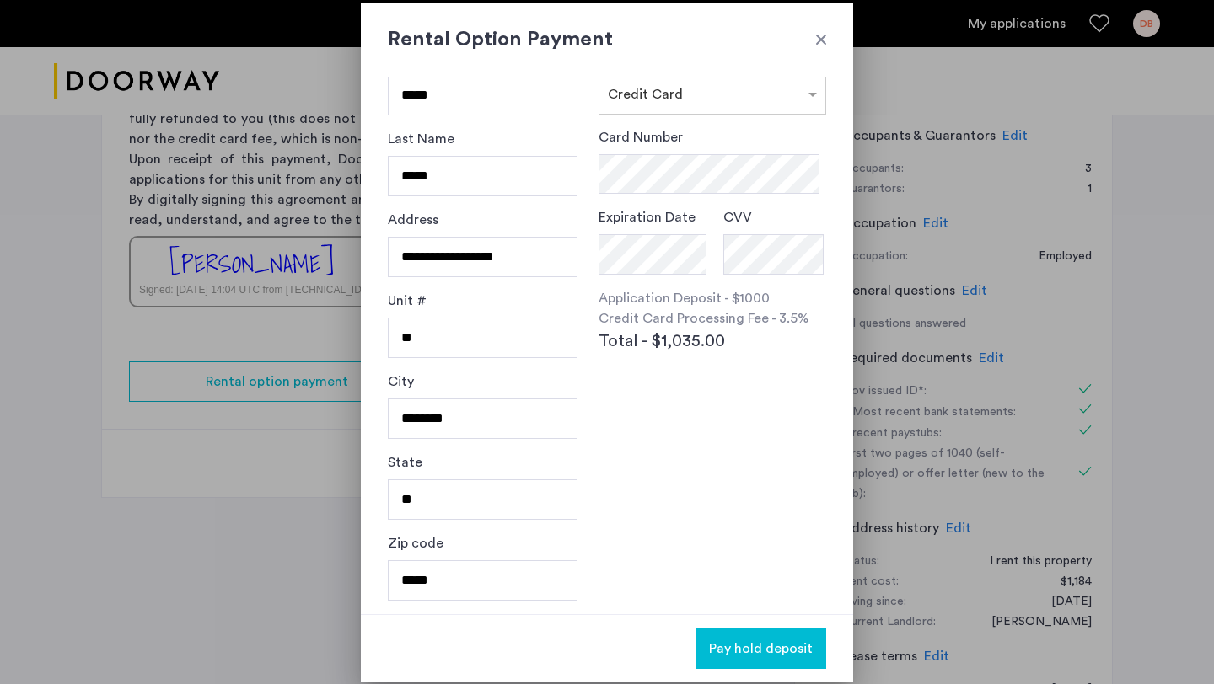
click at [233, 552] on div at bounding box center [607, 342] width 1214 height 684
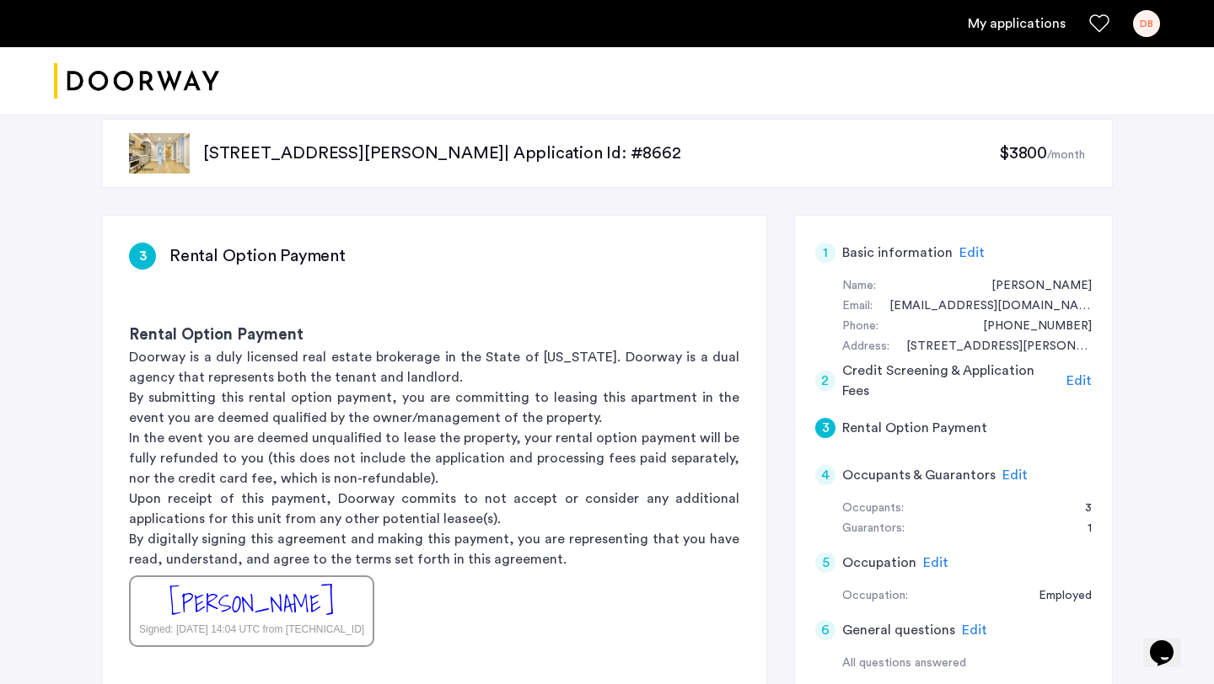
scroll to position [0, 0]
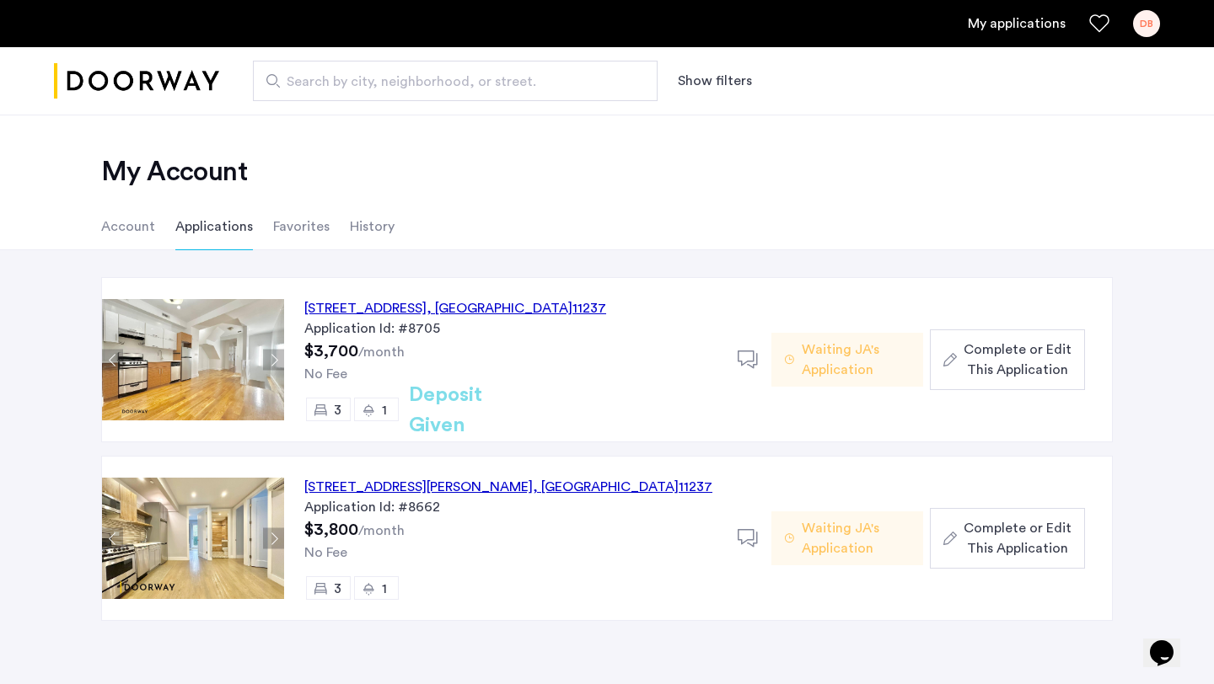
click at [1007, 555] on span "Complete or Edit This Application" at bounding box center [1017, 538] width 108 height 40
click at [1047, 350] on span "Complete or Edit This Application" at bounding box center [1017, 360] width 108 height 40
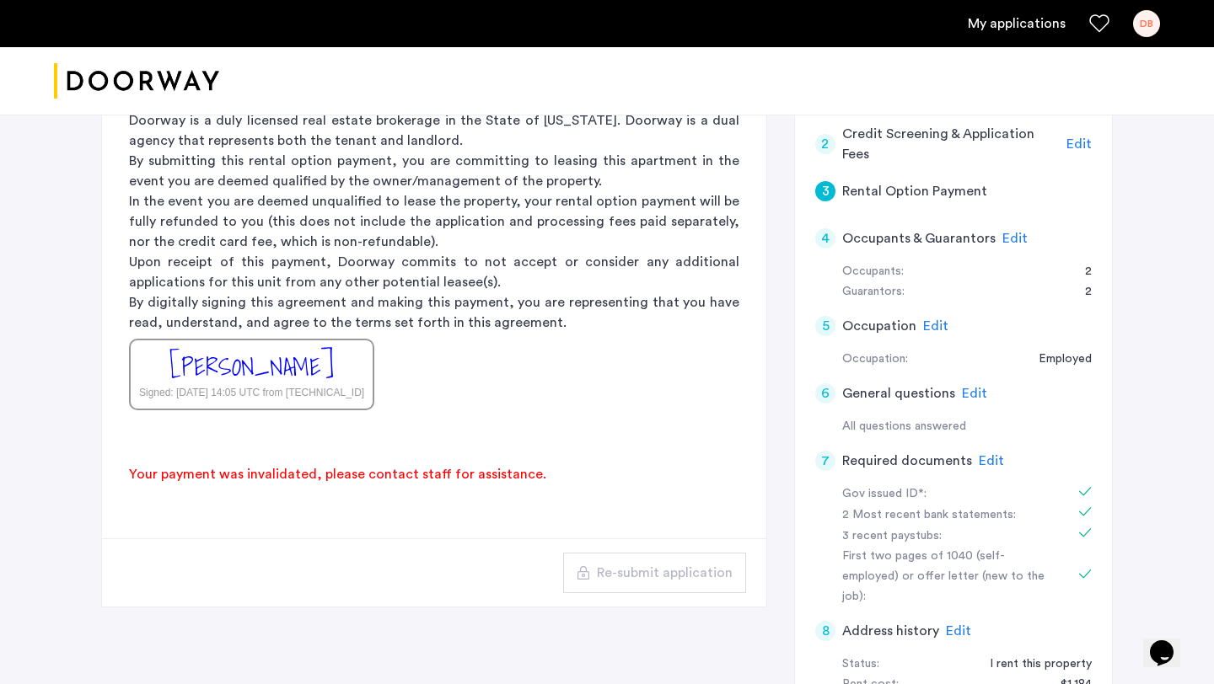
scroll to position [257, 0]
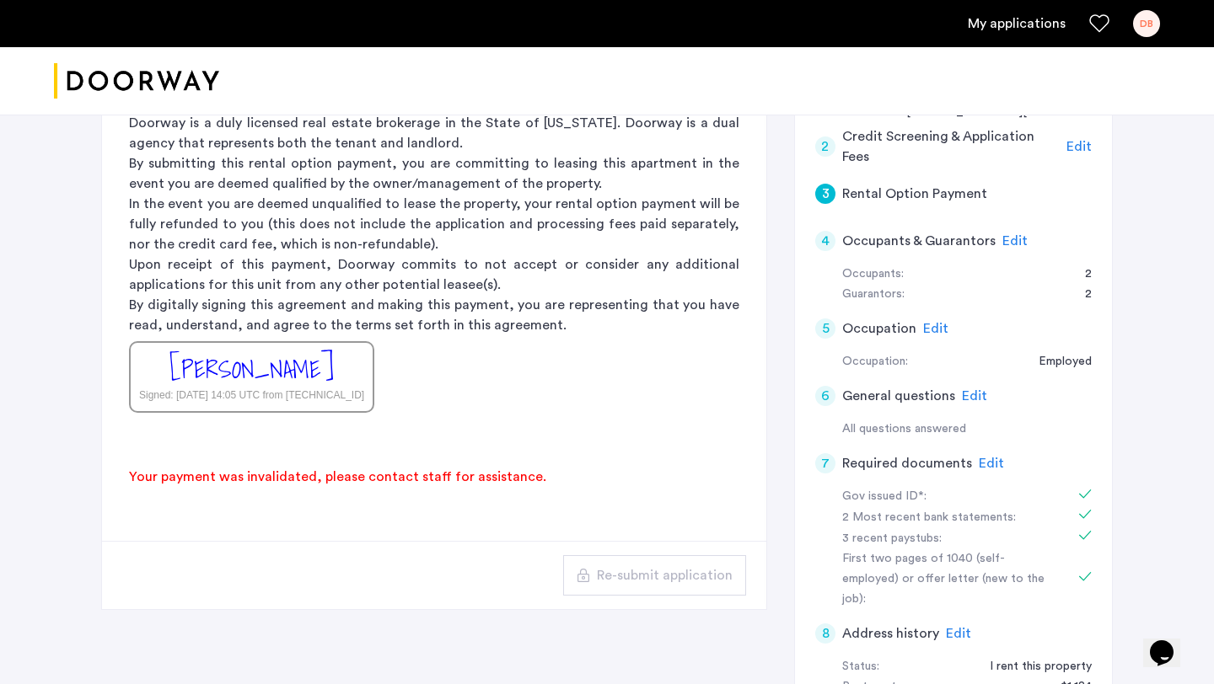
click at [290, 389] on div "Signed: Sep 4, 2025 at 14:05 UTC from 162.158.62.196" at bounding box center [251, 395] width 225 height 15
click at [412, 481] on div "Your payment was invalidated, please contact staff for assistance." at bounding box center [338, 477] width 472 height 74
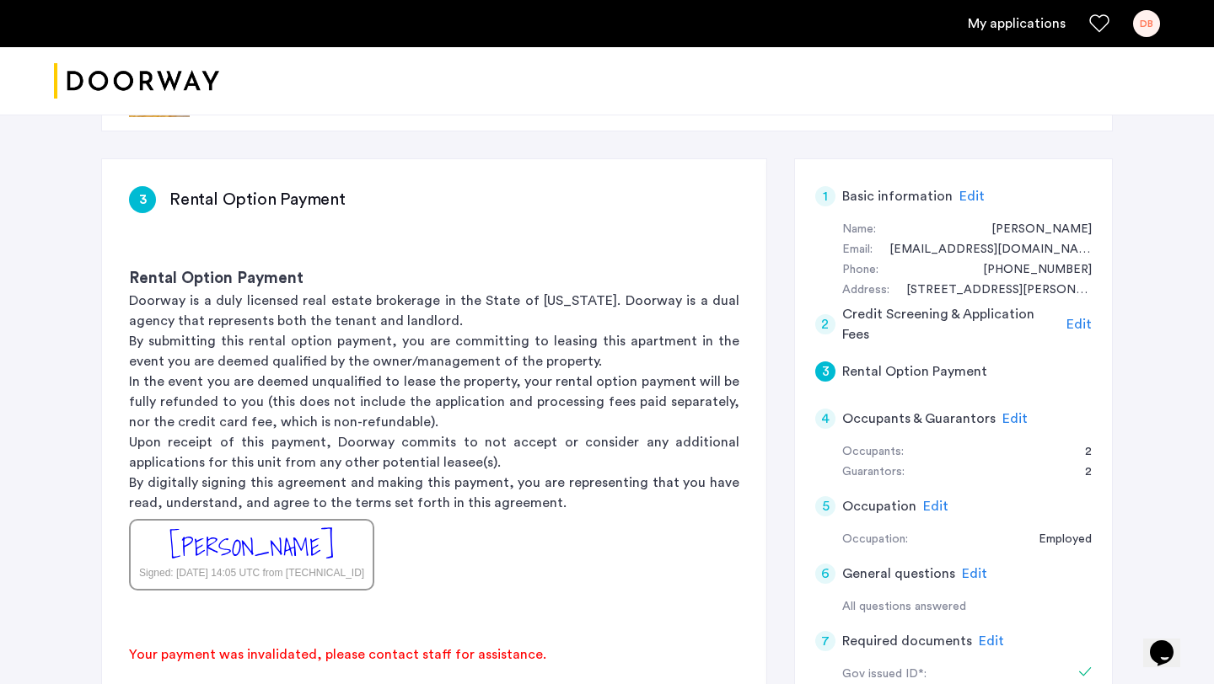
scroll to position [0, 0]
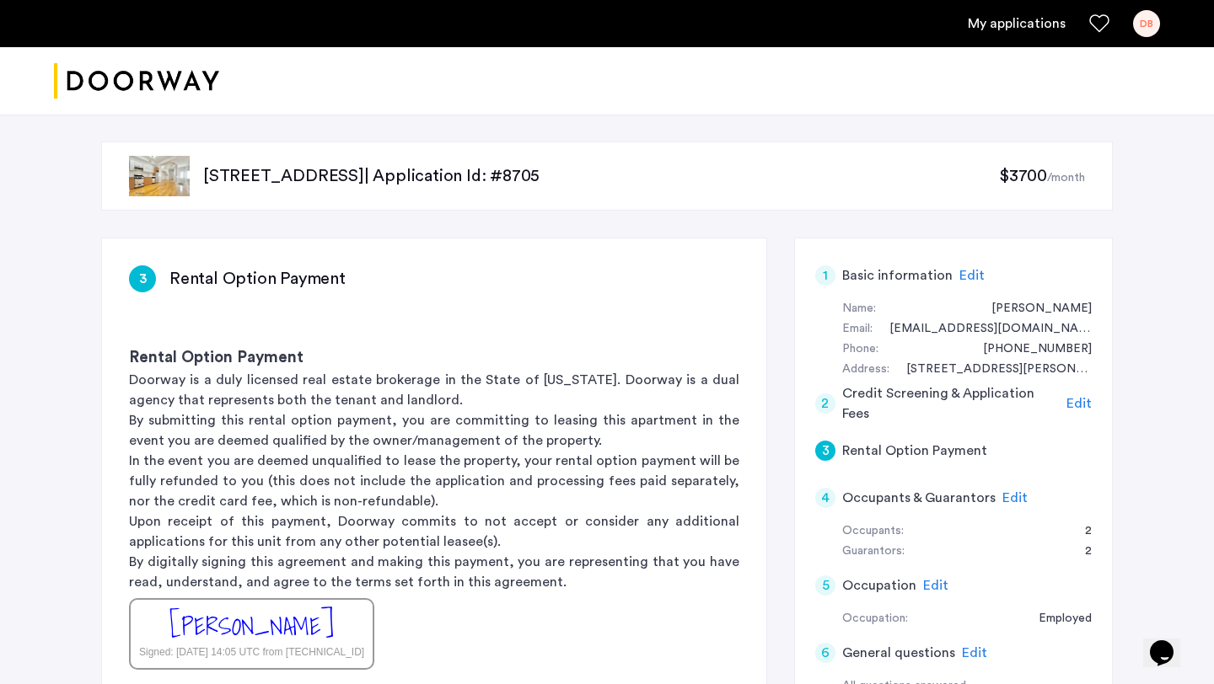
click at [1153, 17] on div "DB" at bounding box center [1146, 23] width 27 height 27
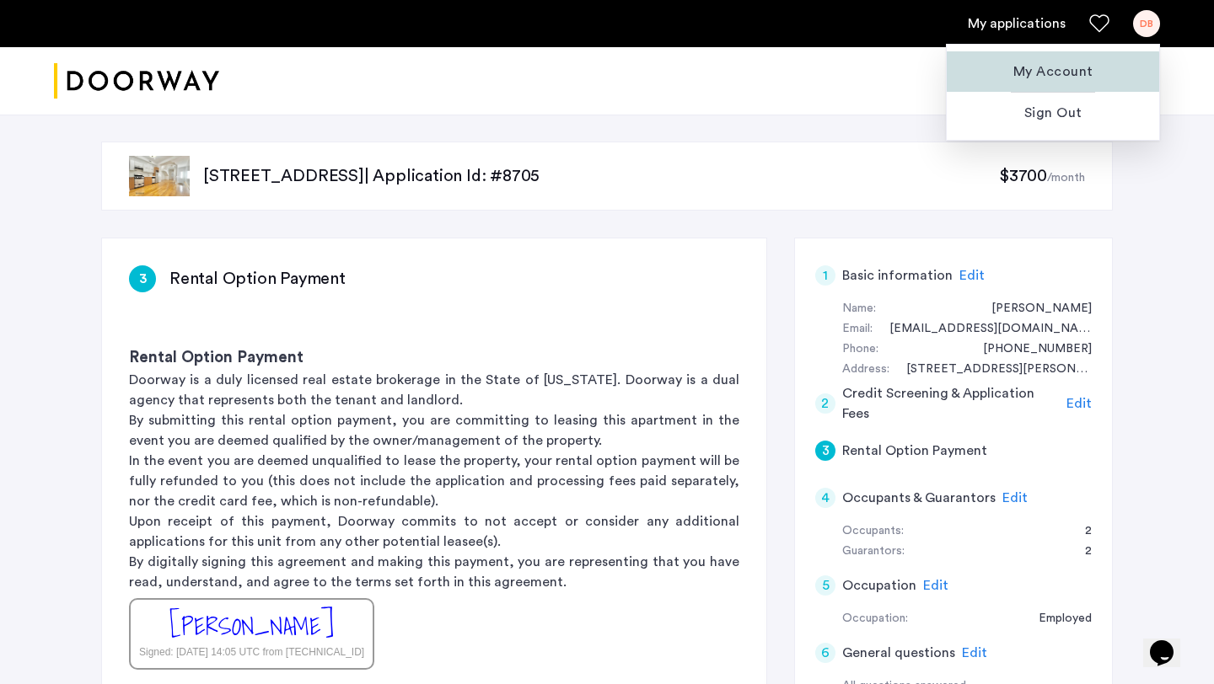
click at [1037, 72] on span "My Account" at bounding box center [1052, 72] width 185 height 20
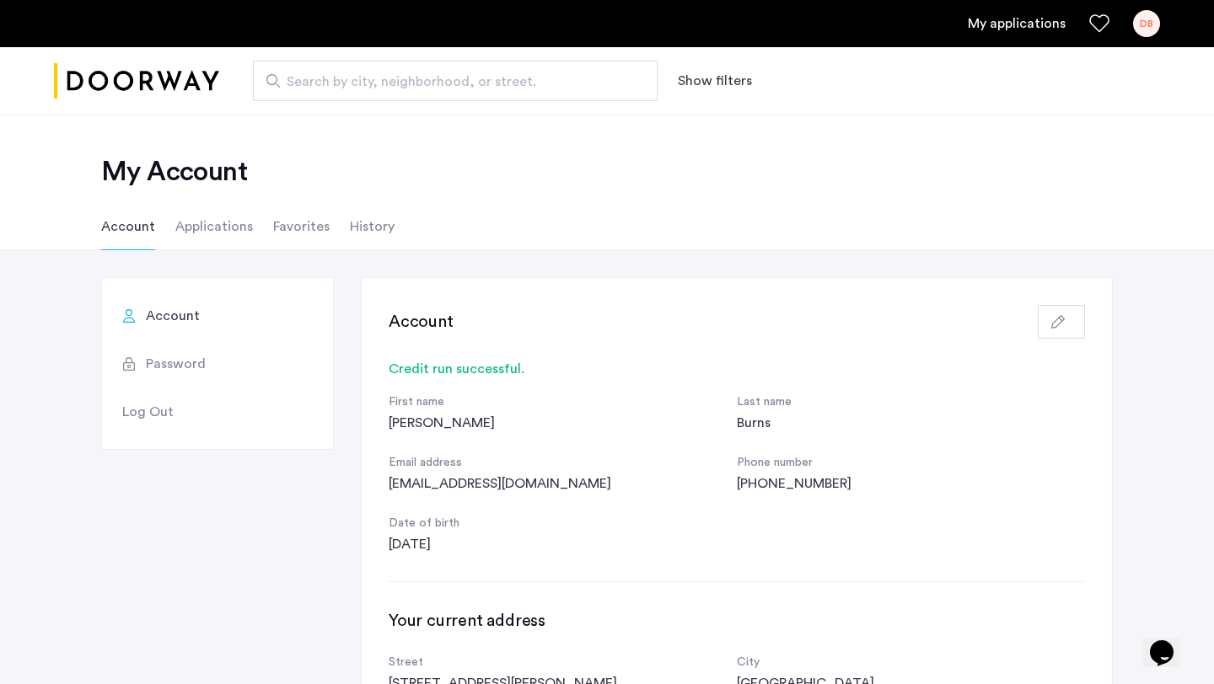
click at [178, 219] on li "Applications" at bounding box center [214, 226] width 78 height 47
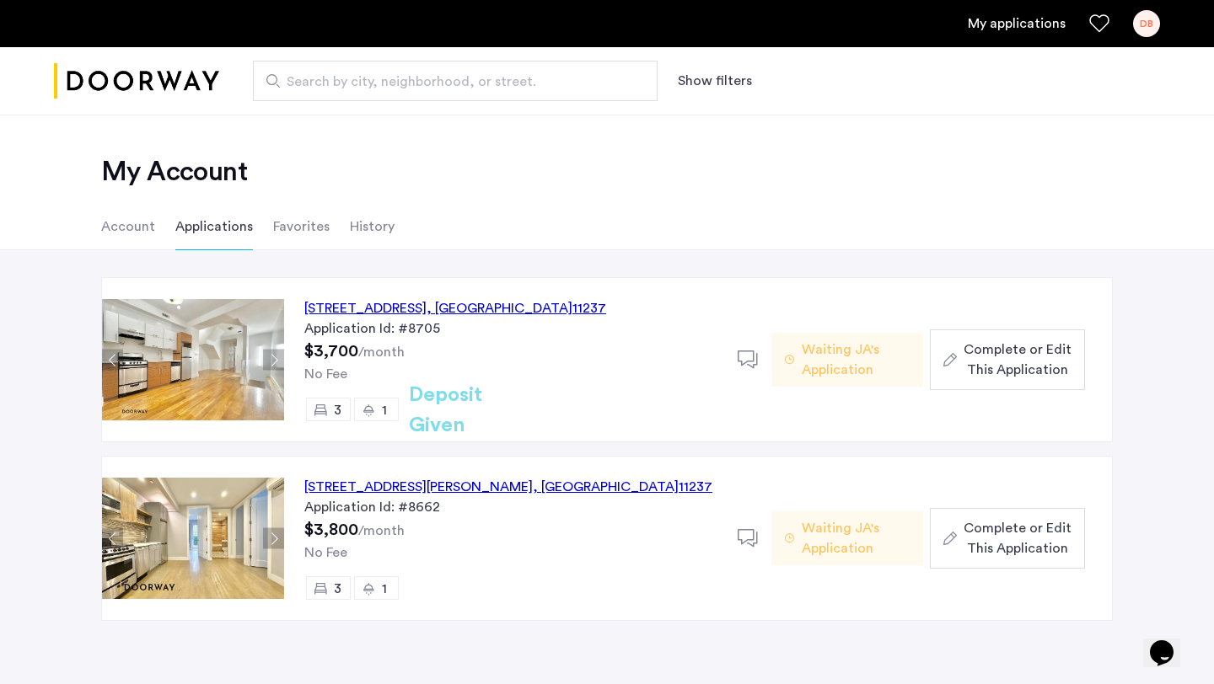
click at [550, 310] on span ", [GEOGRAPHIC_DATA]" at bounding box center [499, 308] width 146 height 13
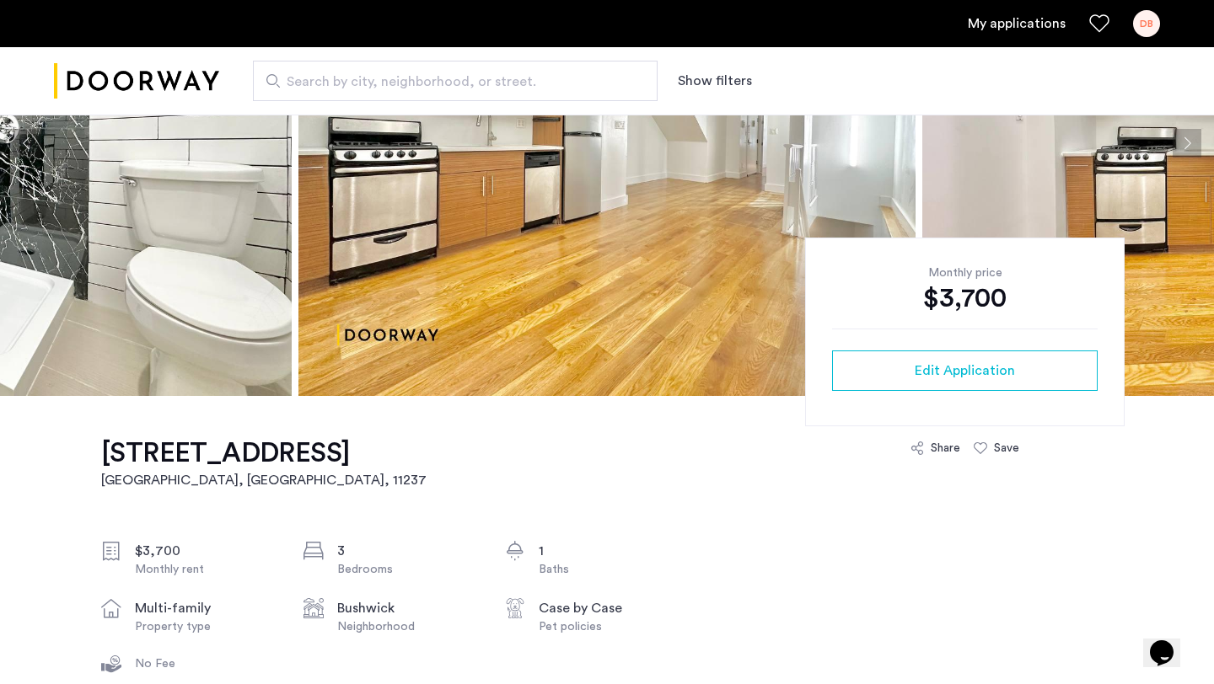
scroll to position [233, 0]
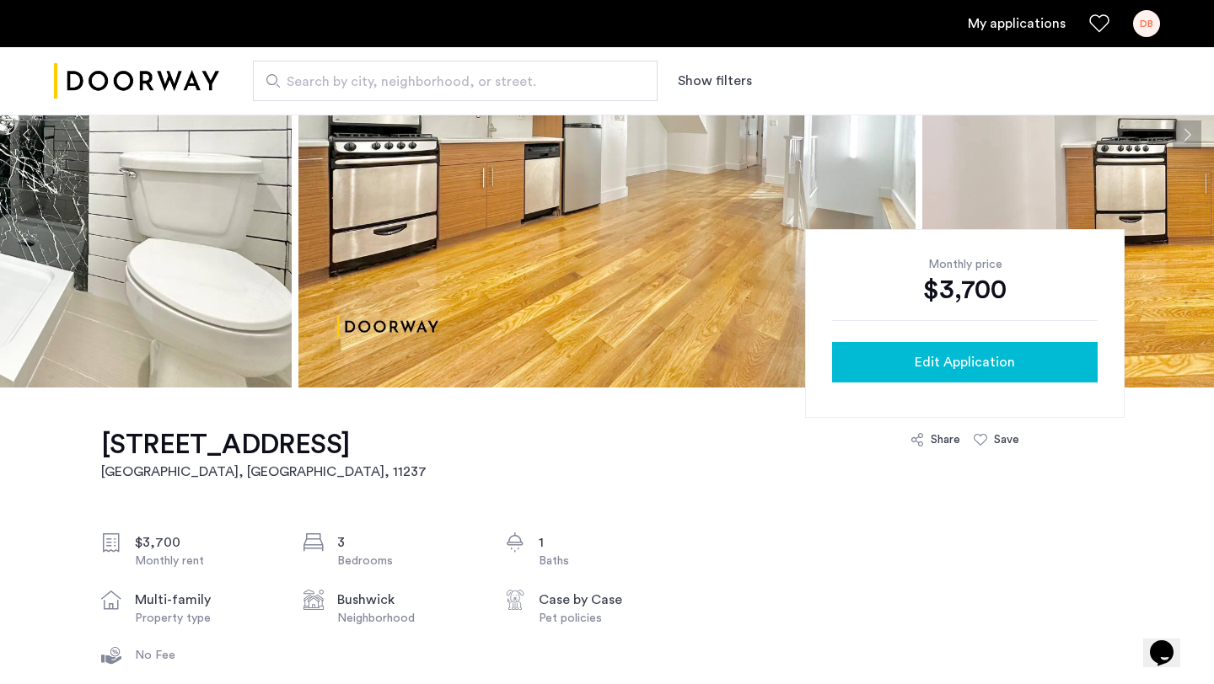
click at [979, 360] on span "Edit Application" at bounding box center [964, 362] width 100 height 20
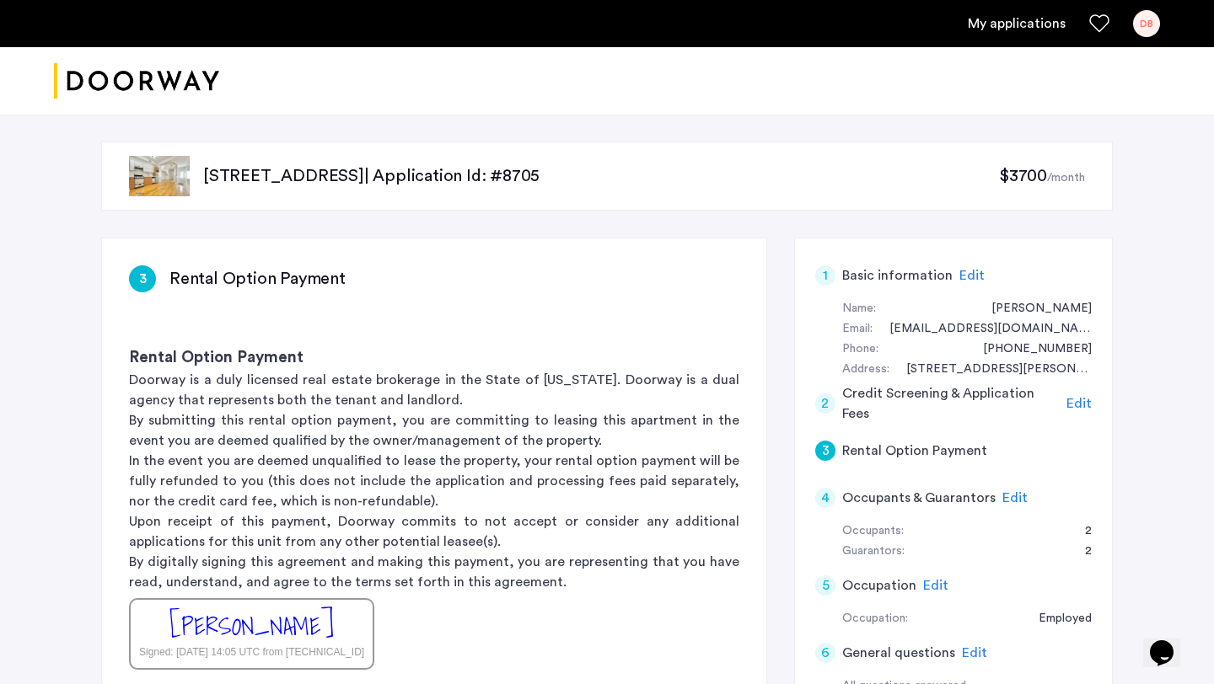
scroll to position [398, 0]
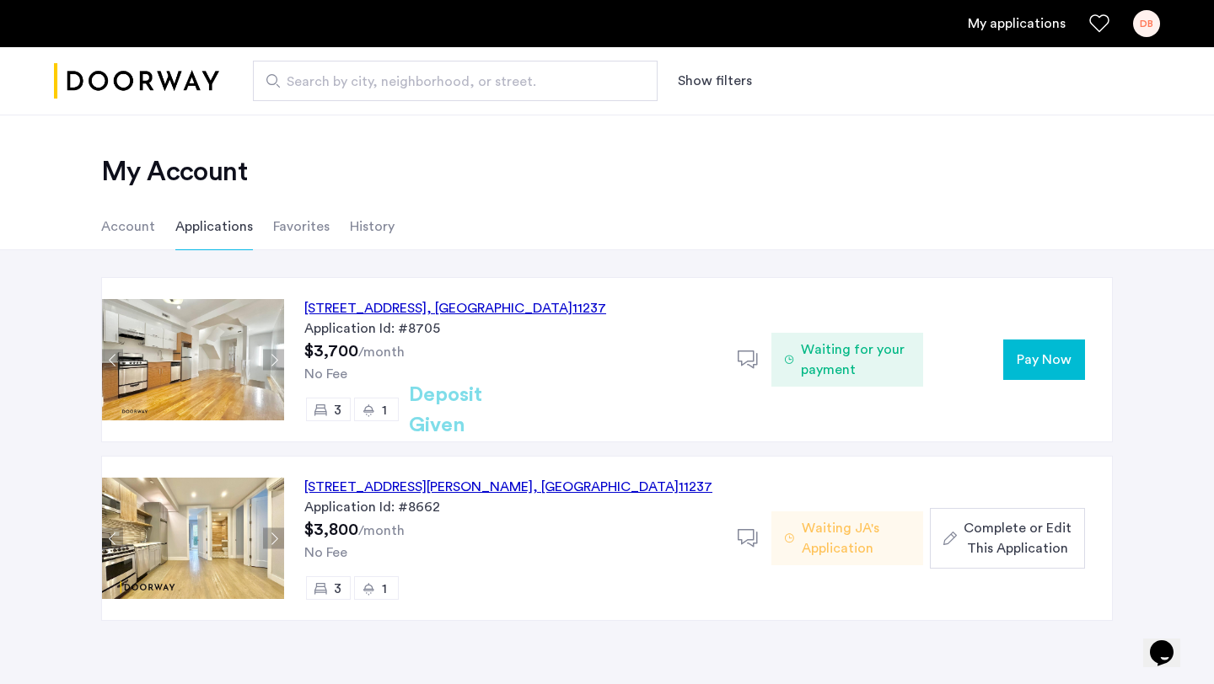
click at [1032, 368] on span "Pay Now" at bounding box center [1043, 360] width 55 height 20
click at [1022, 362] on span "Pay Now" at bounding box center [1043, 360] width 55 height 20
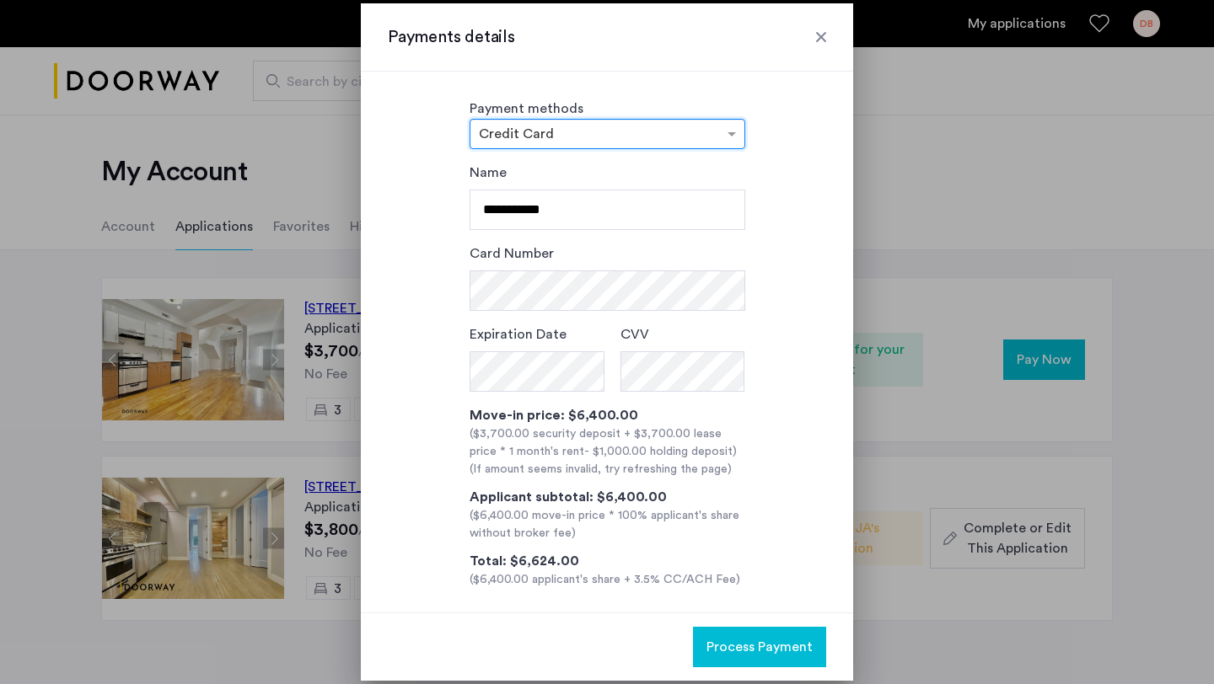
scroll to position [12, 0]
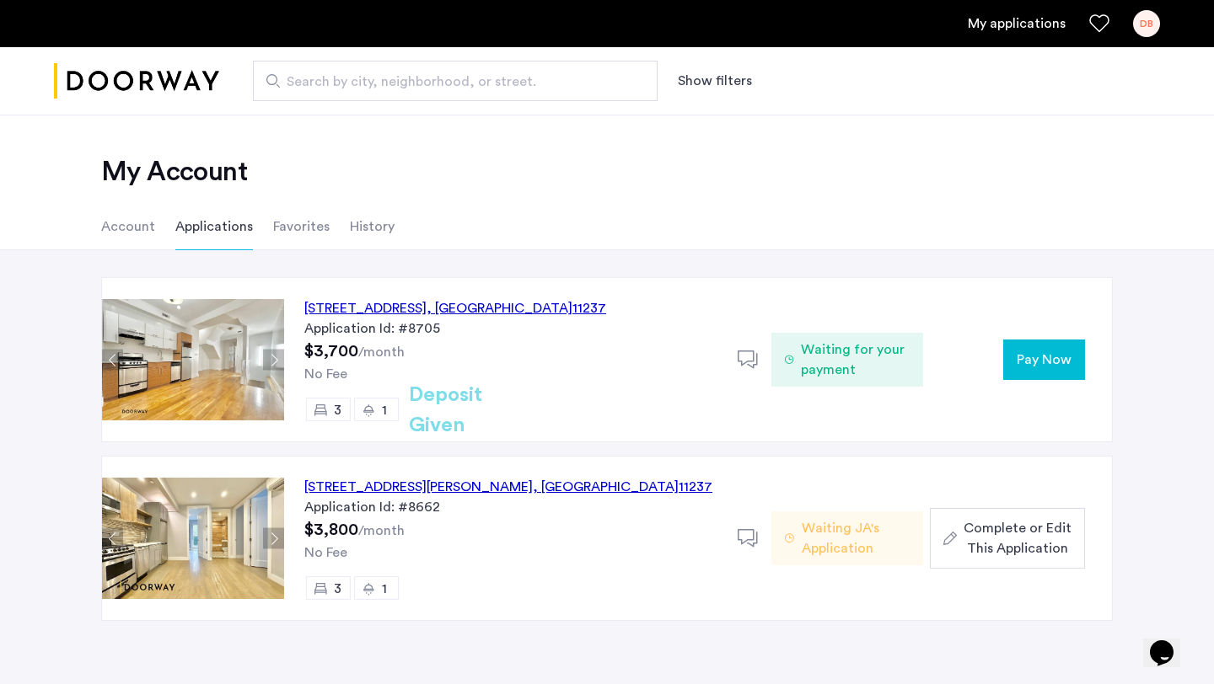
scroll to position [11, 0]
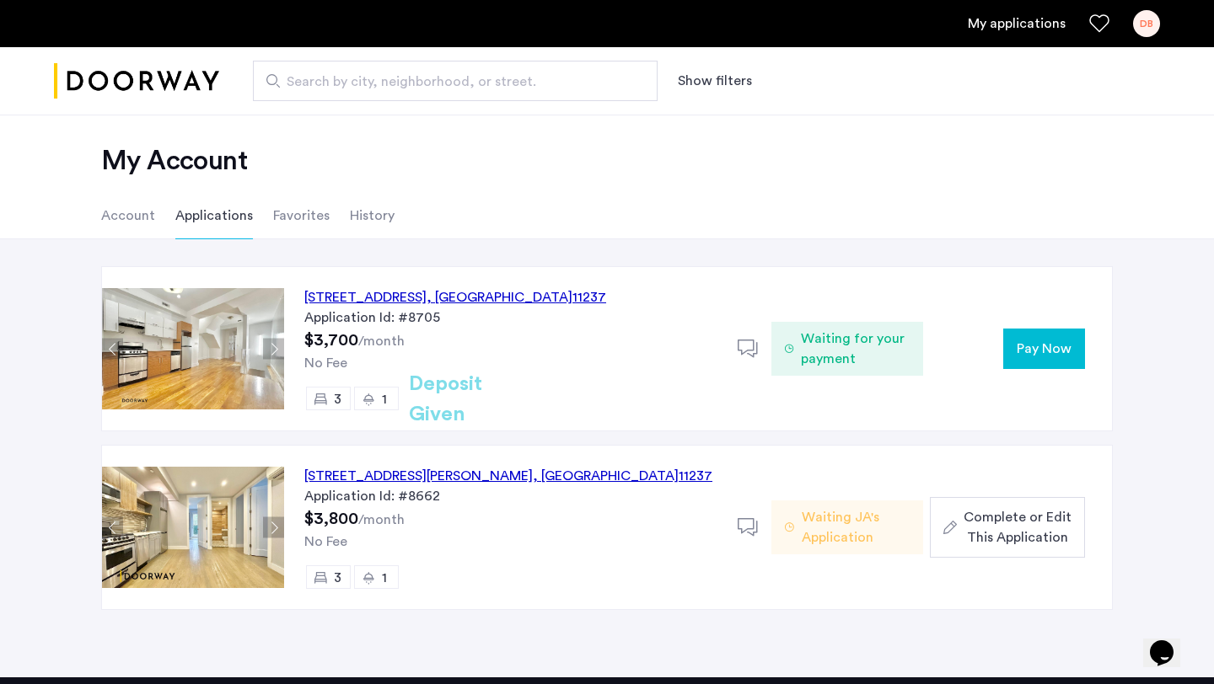
click at [566, 302] on div "[STREET_ADDRESS]" at bounding box center [455, 297] width 302 height 20
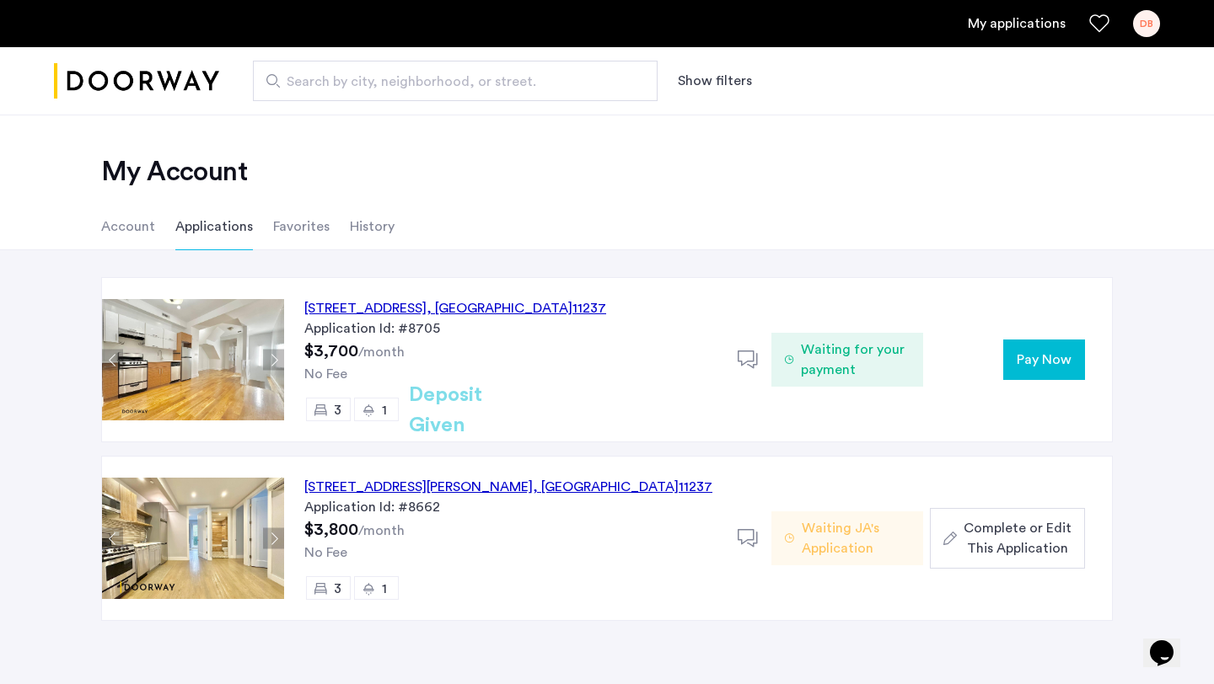
click at [1039, 361] on span "Pay Now" at bounding box center [1043, 360] width 55 height 20
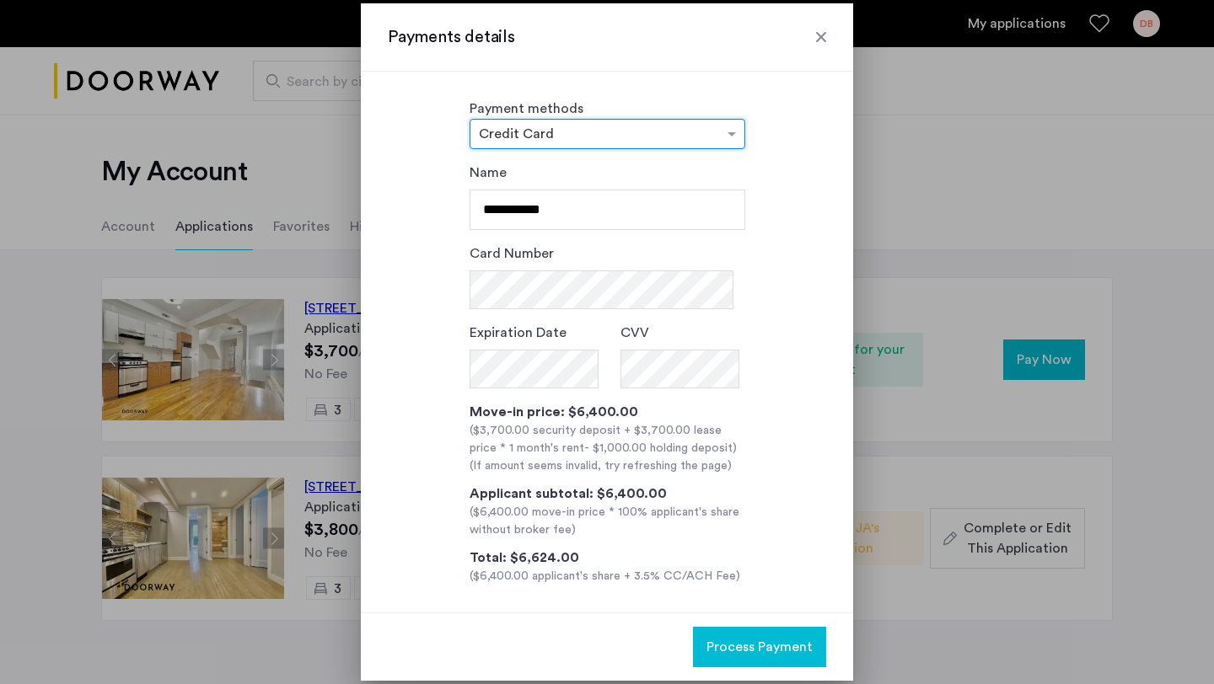
scroll to position [12, 0]
